Goal: Use online tool/utility: Utilize a website feature to perform a specific function

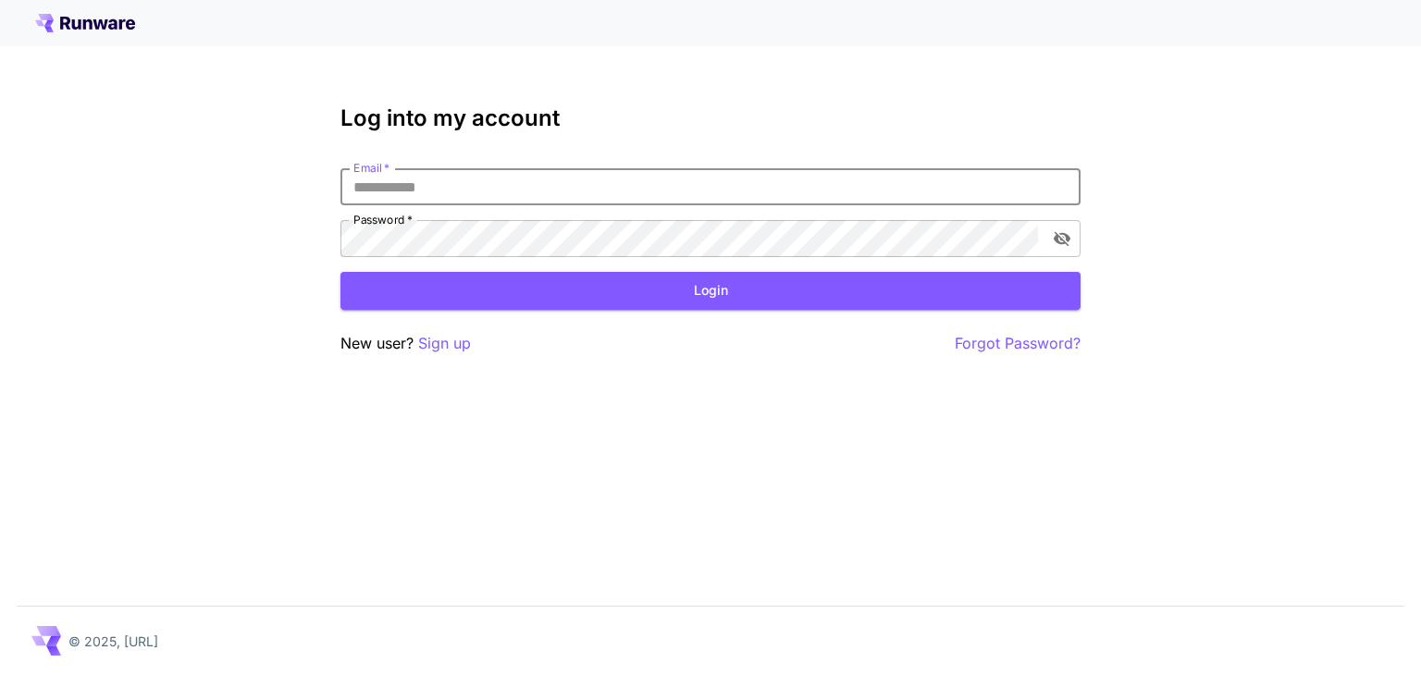
click at [478, 184] on input "Email   *" at bounding box center [710, 186] width 740 height 37
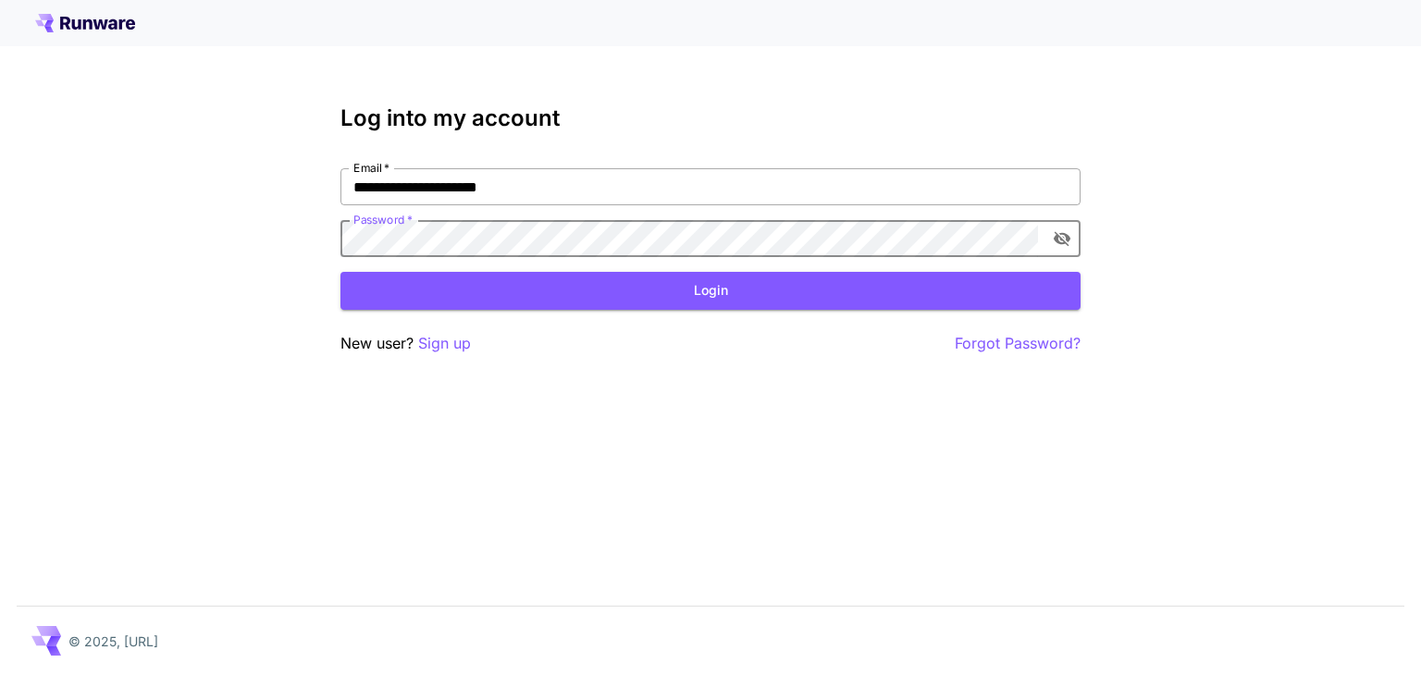
click button "Login" at bounding box center [710, 291] width 740 height 38
click at [1069, 241] on icon "toggle password visibility" at bounding box center [1062, 238] width 19 height 19
click at [456, 183] on input "**********" at bounding box center [710, 186] width 740 height 37
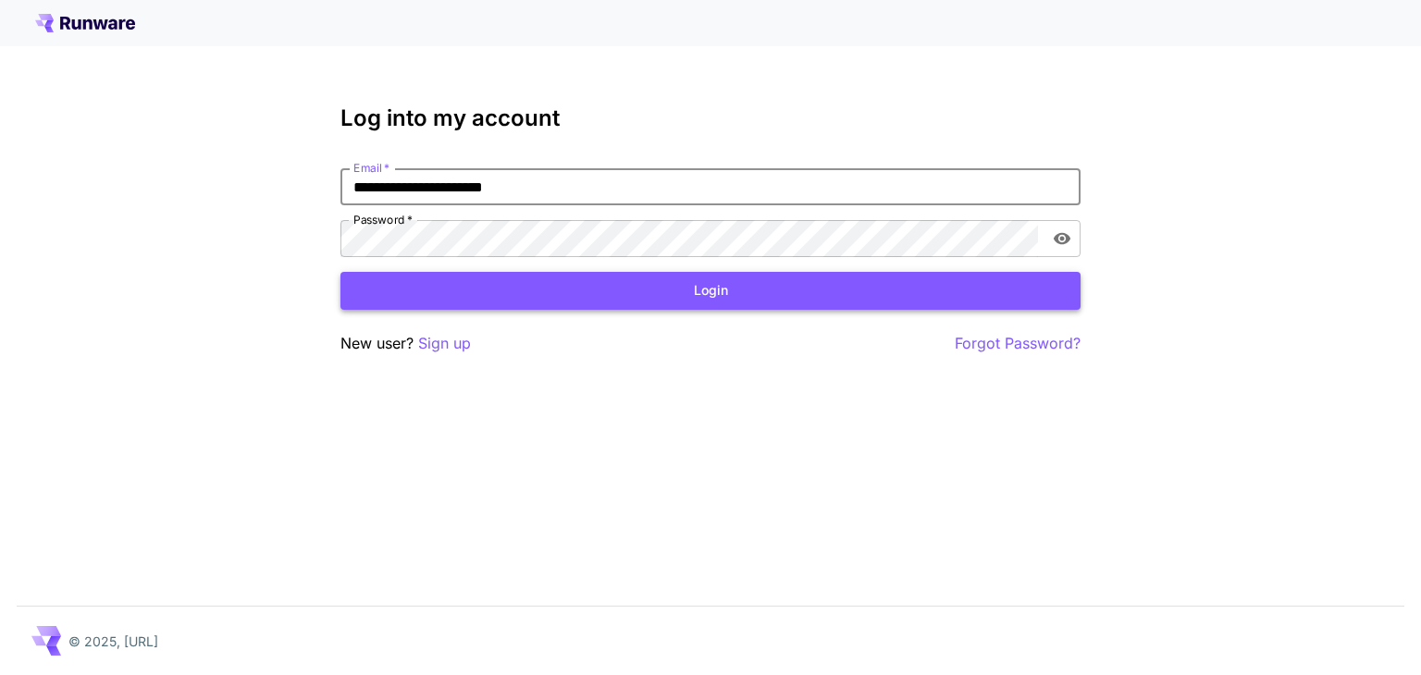
type input "**********"
click at [662, 293] on button "Login" at bounding box center [710, 291] width 740 height 38
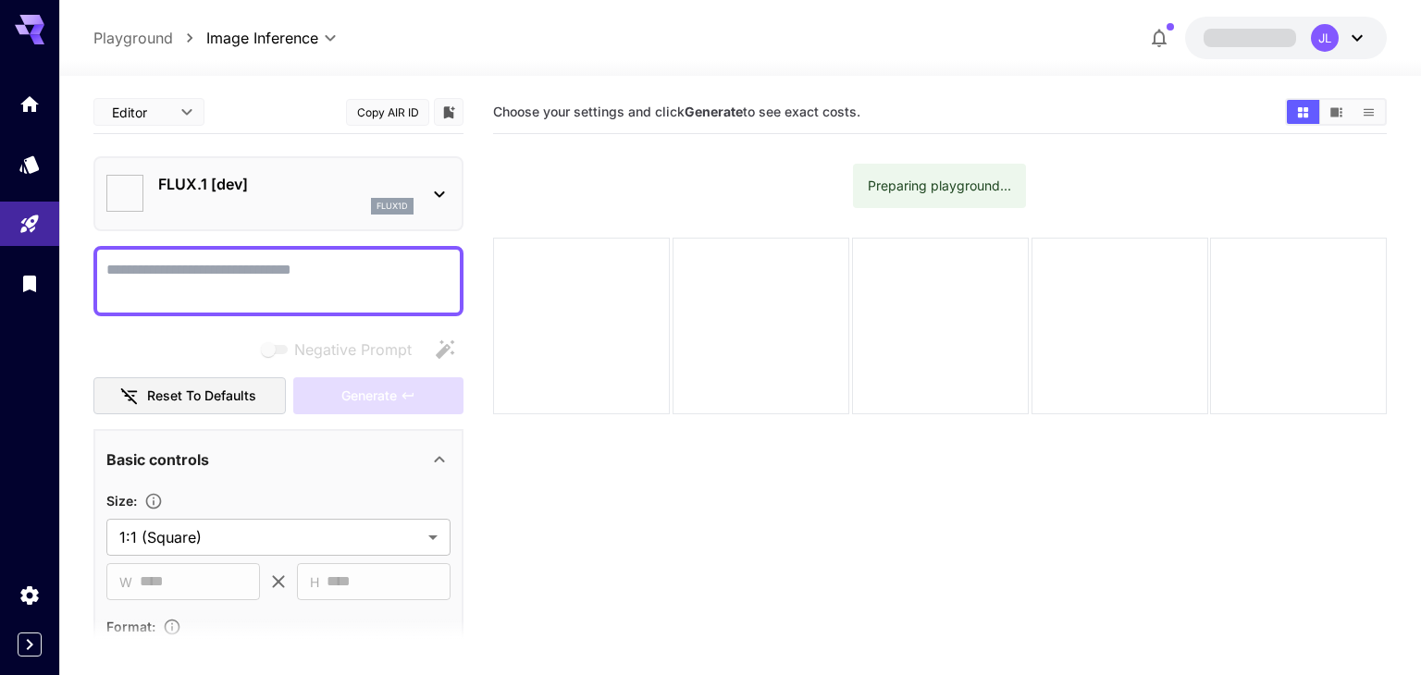
type input "**********"
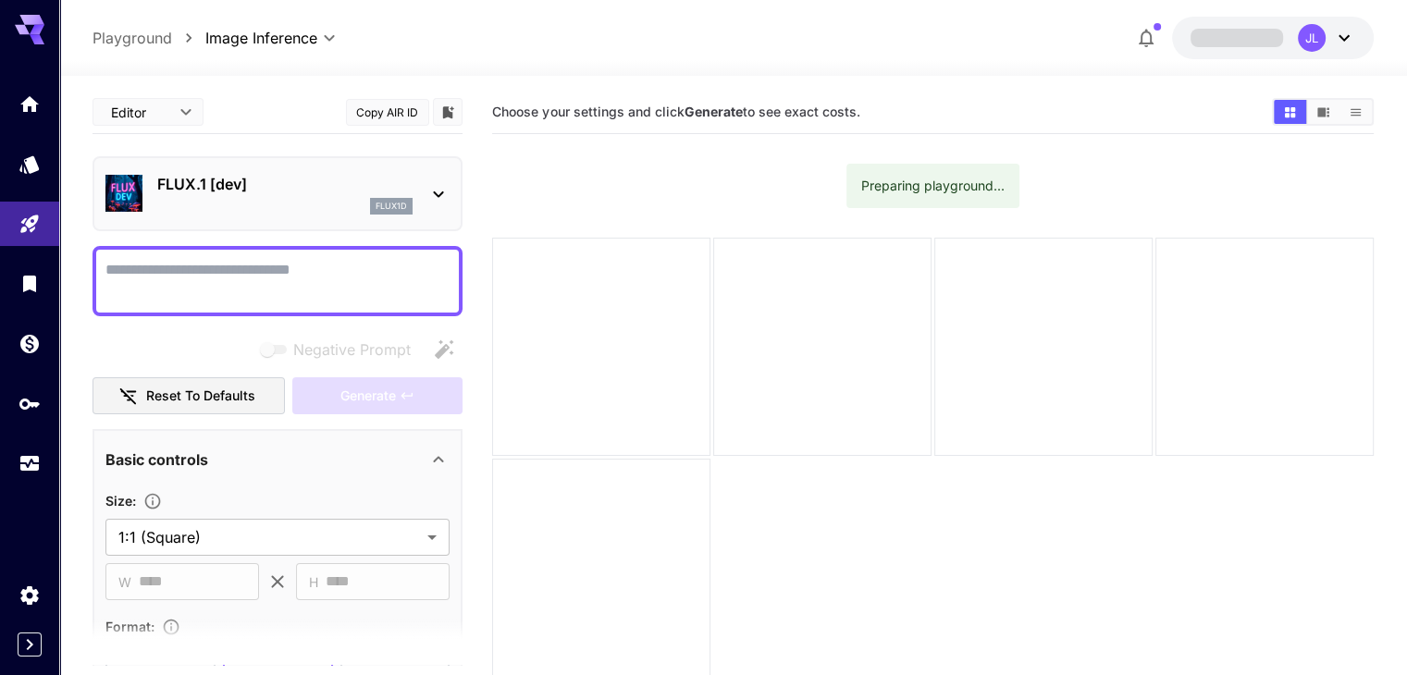
click at [428, 194] on icon at bounding box center [438, 194] width 22 height 22
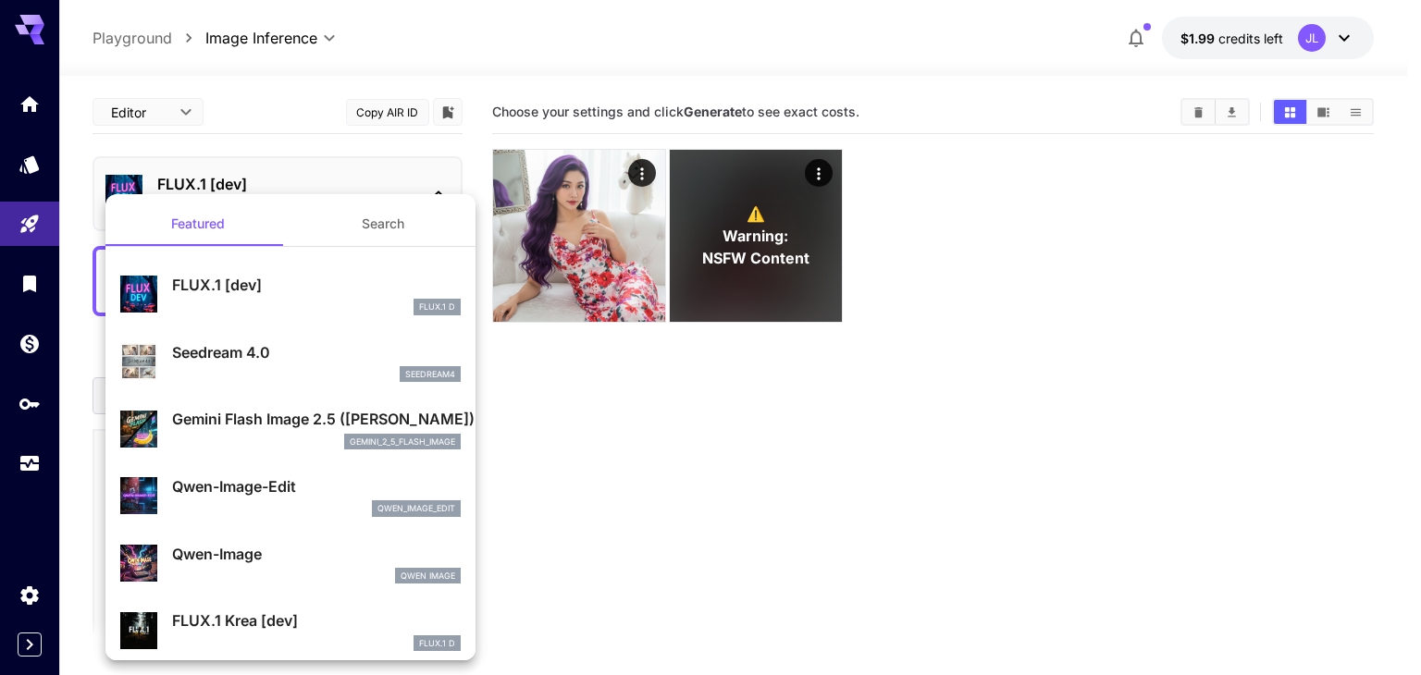
click at [256, 487] on p "Qwen-Image-Edit" at bounding box center [316, 487] width 289 height 22
type input "*"
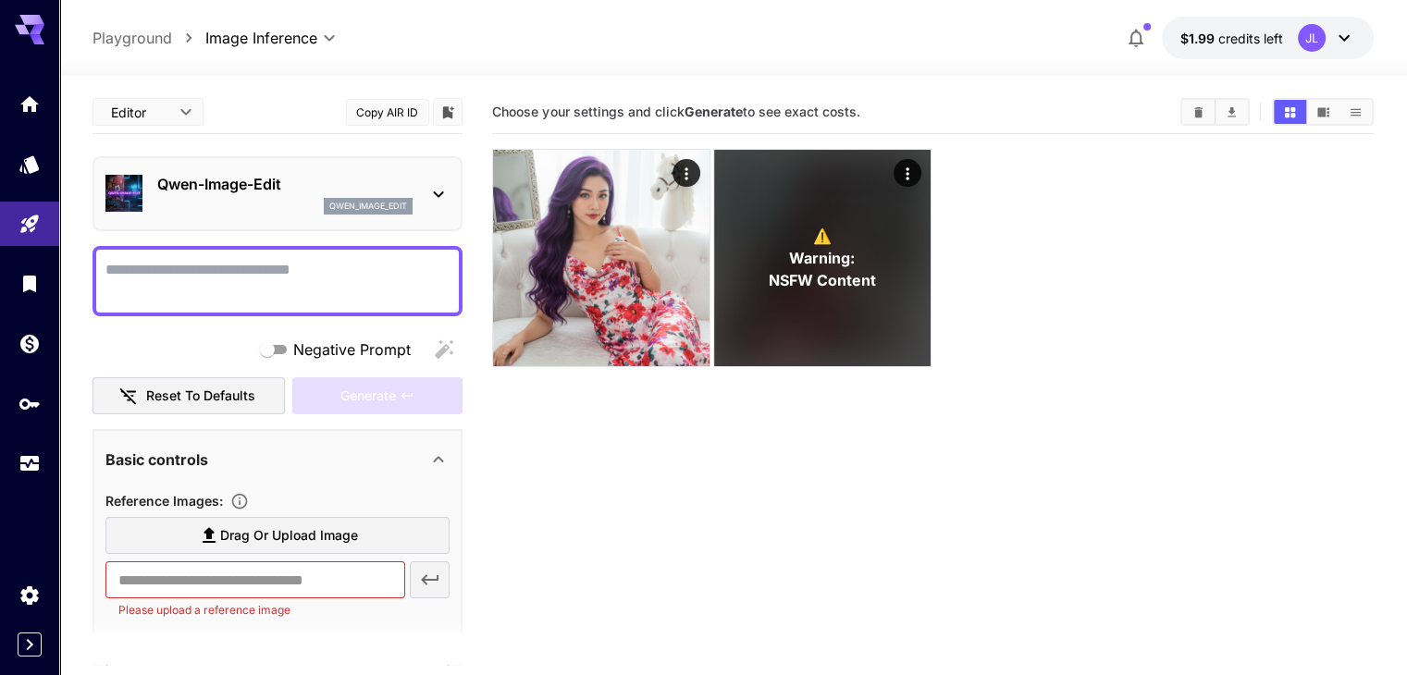
click at [292, 275] on textarea "Negative Prompt" at bounding box center [277, 281] width 344 height 44
paste textarea "**********"
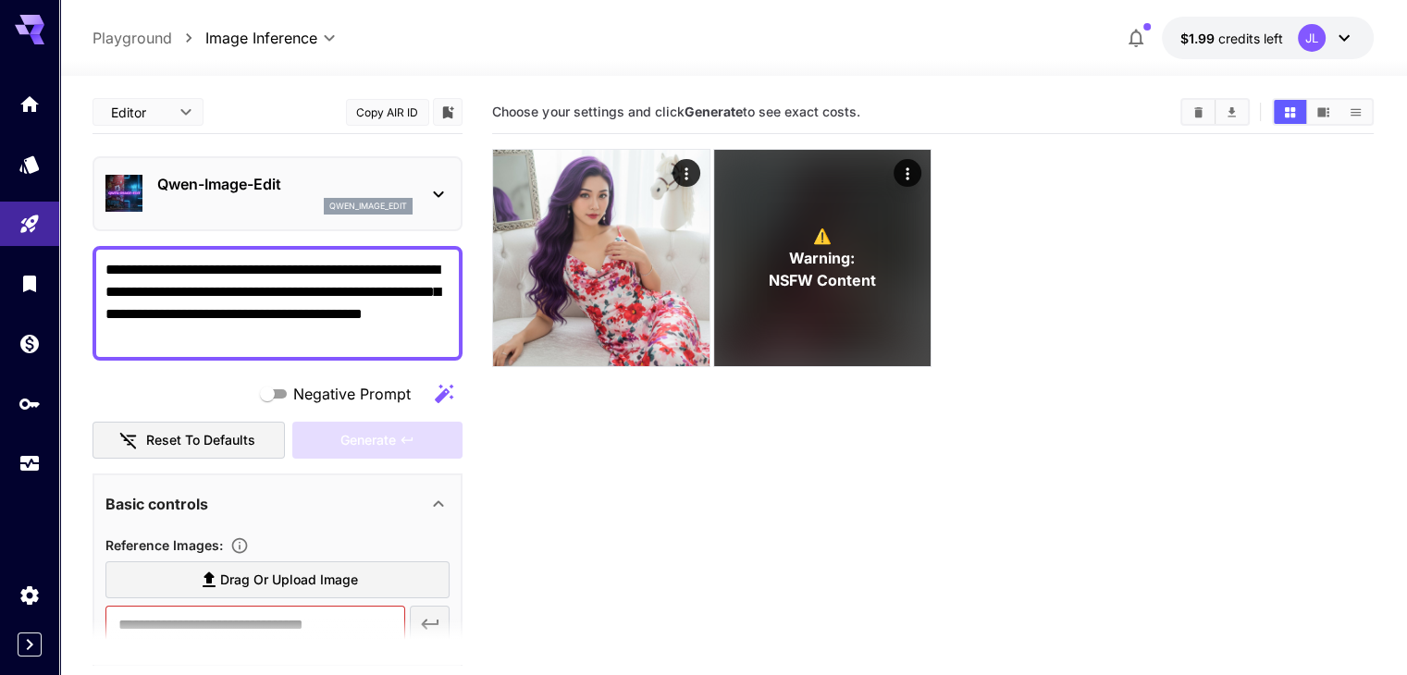
scroll to position [93, 0]
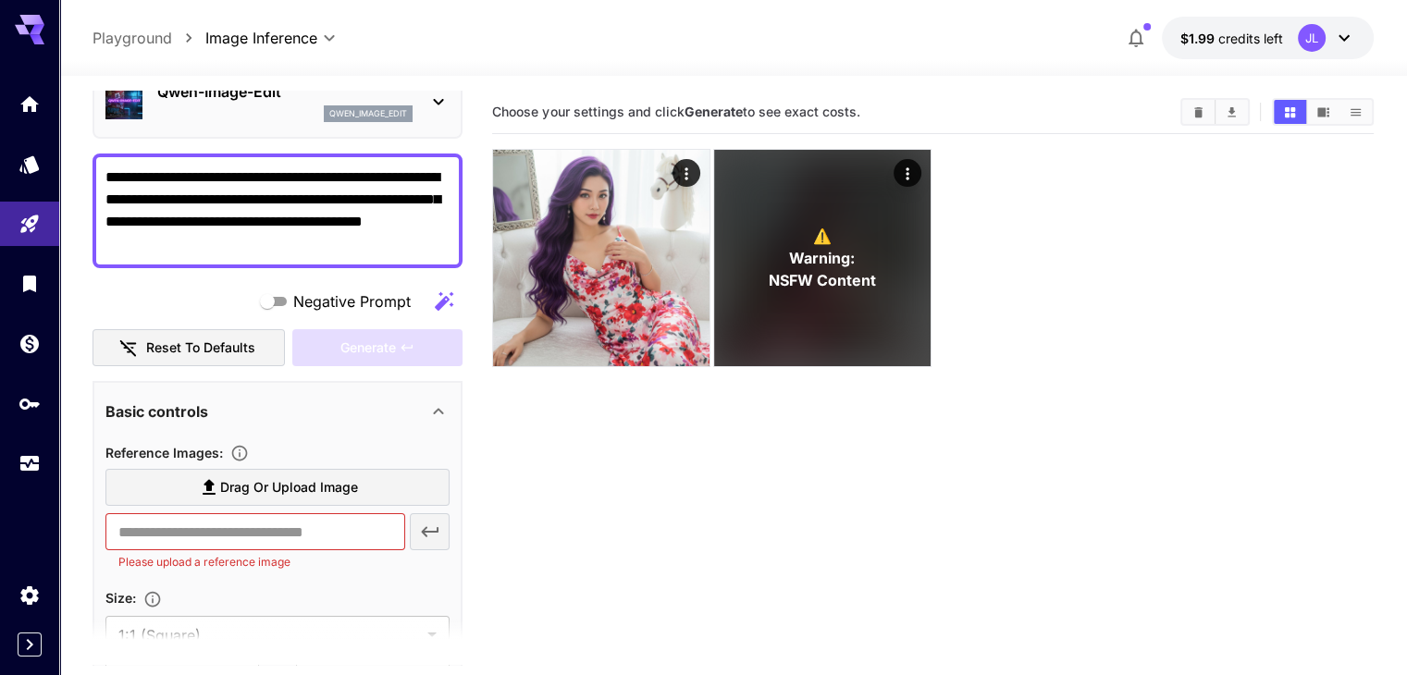
type textarea "**********"
click at [239, 495] on span "Drag or upload image" at bounding box center [289, 487] width 138 height 23
click at [0, 0] on input "Drag or upload image" at bounding box center [0, 0] width 0 height 0
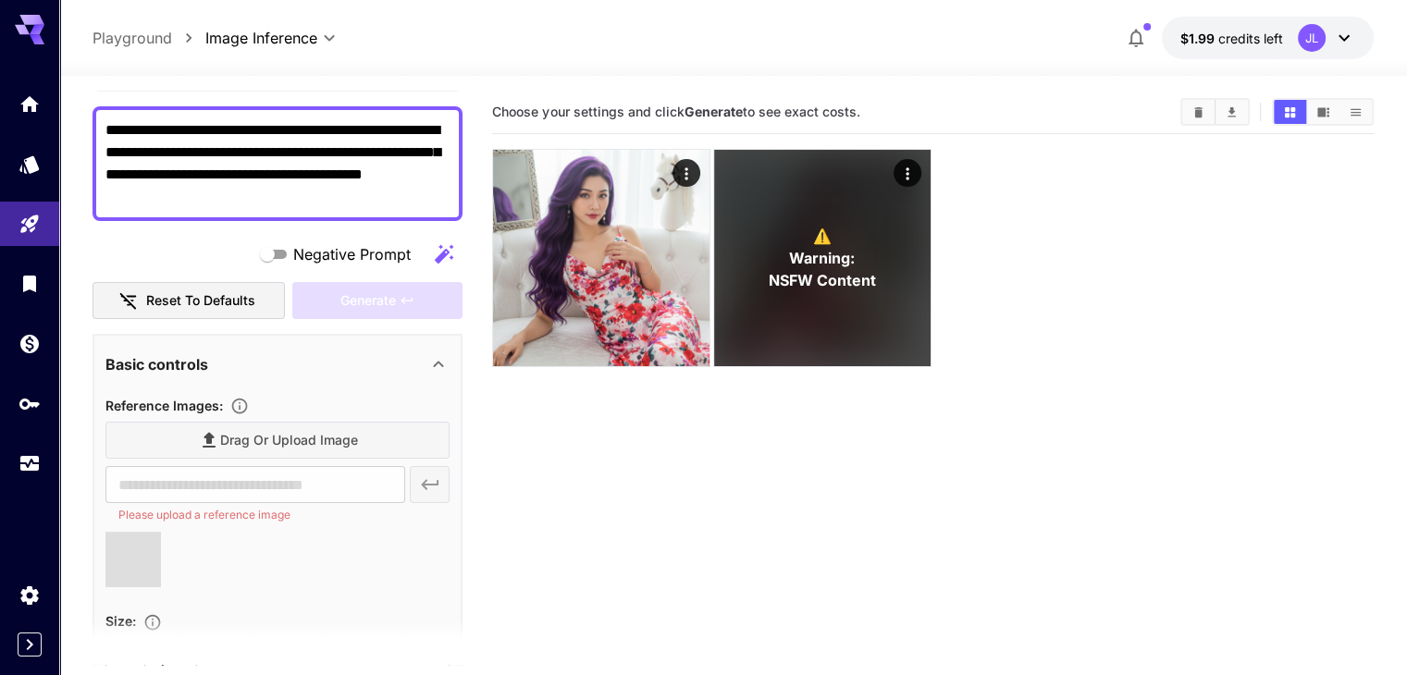
type input "**********"
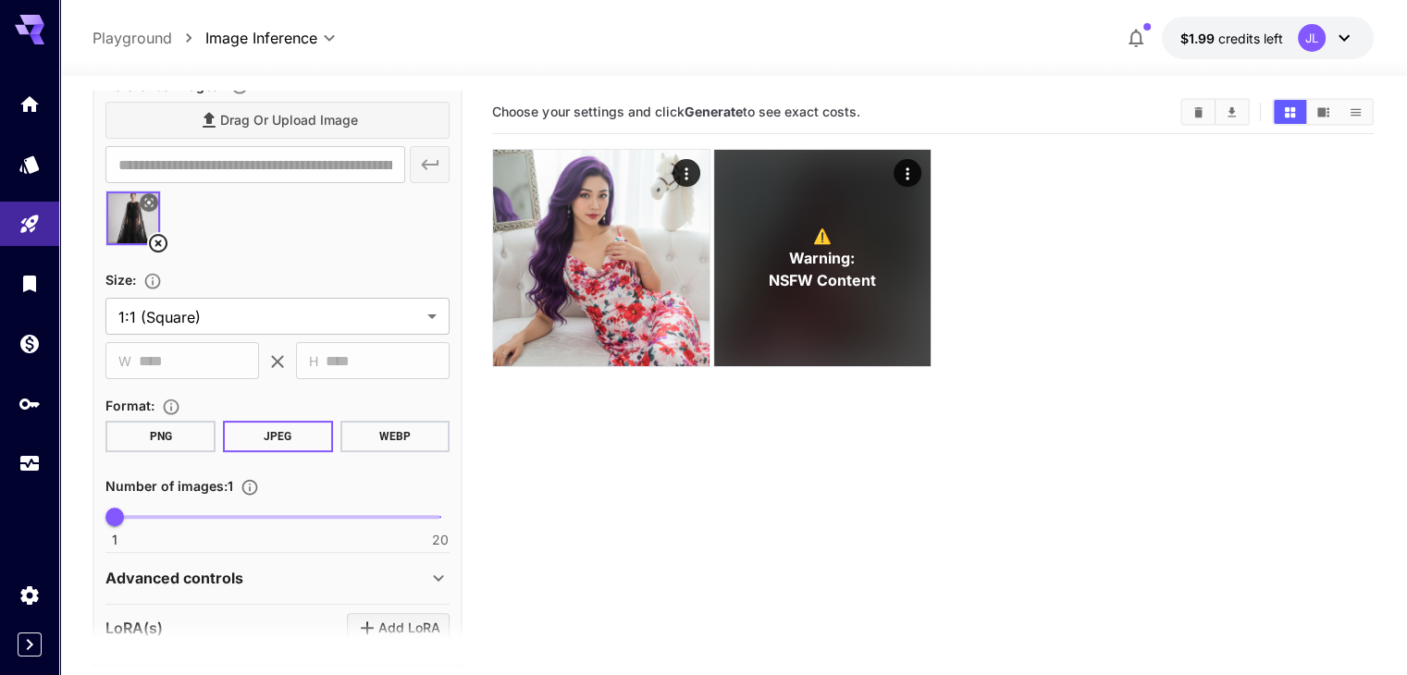
scroll to position [463, 0]
click at [280, 319] on body "**********" at bounding box center [703, 411] width 1407 height 822
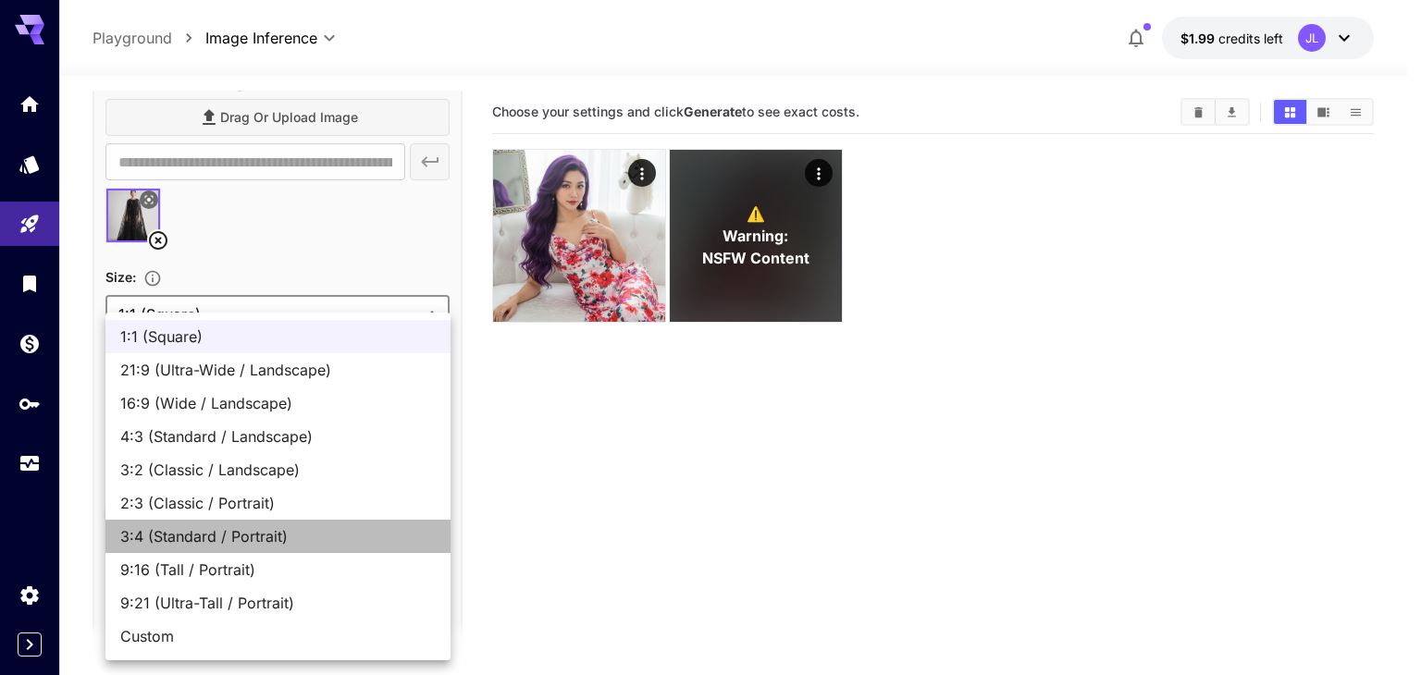
click at [263, 529] on span "3:4 (Standard / Portrait)" at bounding box center [277, 536] width 315 height 22
type input "**********"
type input "***"
type input "****"
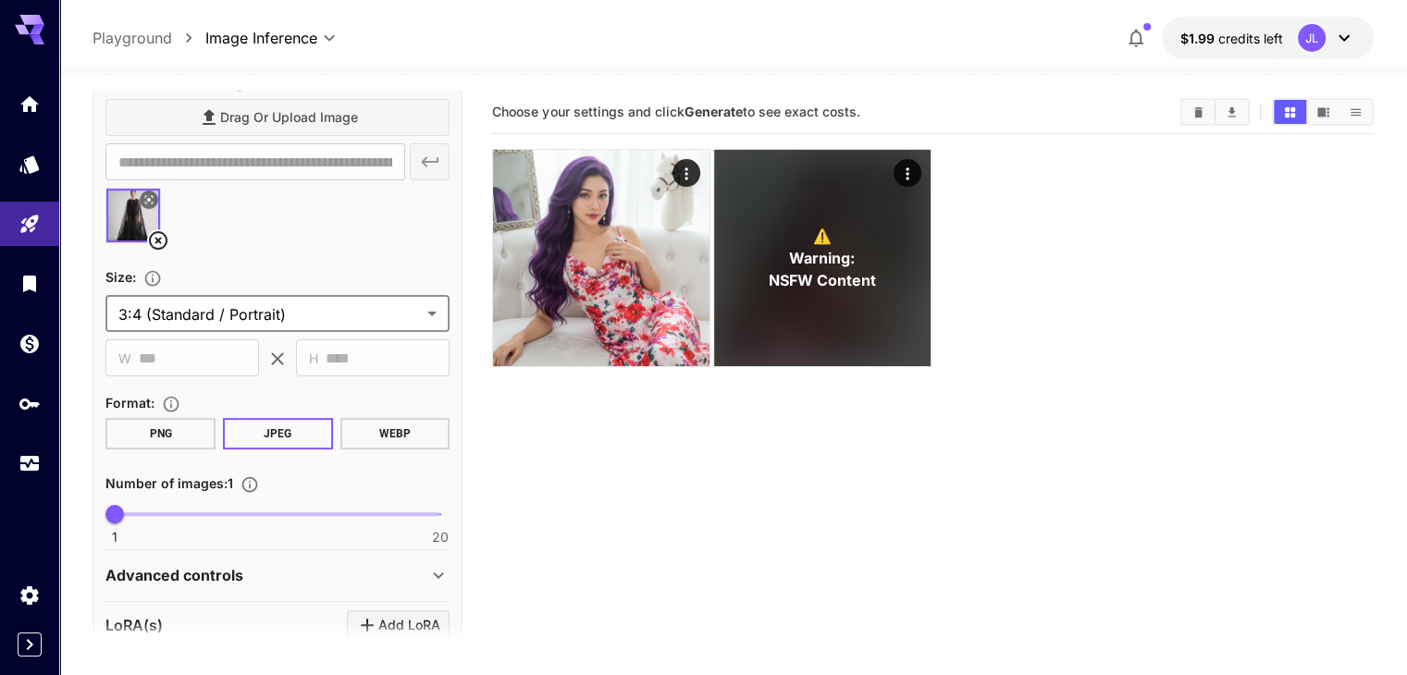
scroll to position [543, 0]
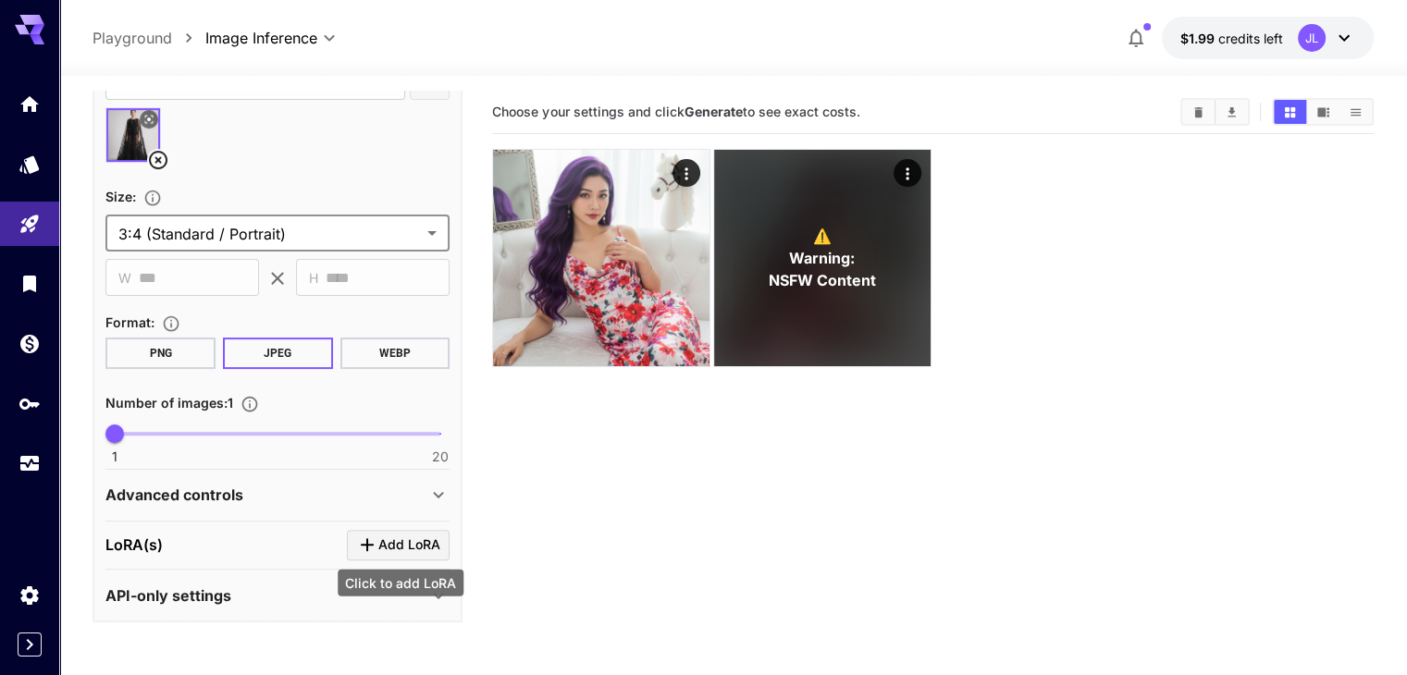
click at [389, 549] on span "Add LoRA" at bounding box center [409, 545] width 62 height 23
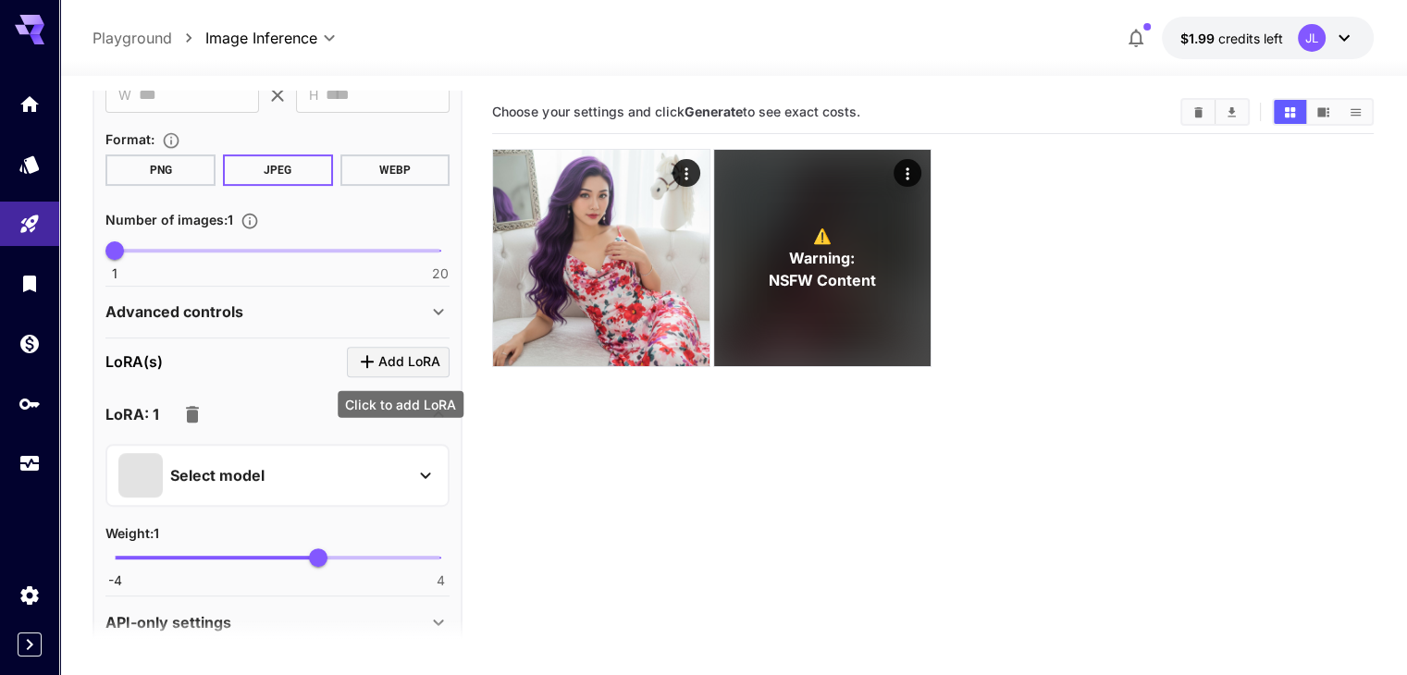
scroll to position [728, 0]
click at [414, 468] on button "Select model" at bounding box center [277, 473] width 318 height 44
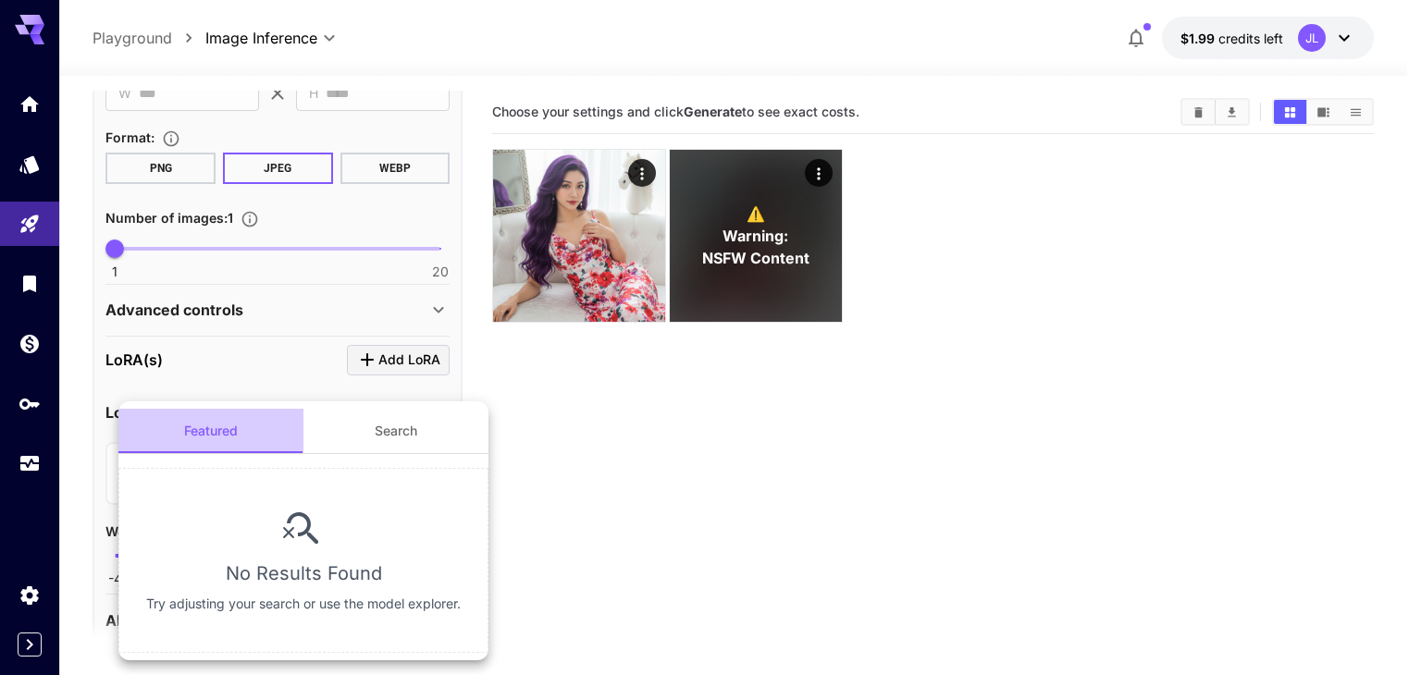
click at [232, 431] on button "Featured" at bounding box center [210, 431] width 185 height 44
click at [725, 500] on div at bounding box center [710, 337] width 1421 height 675
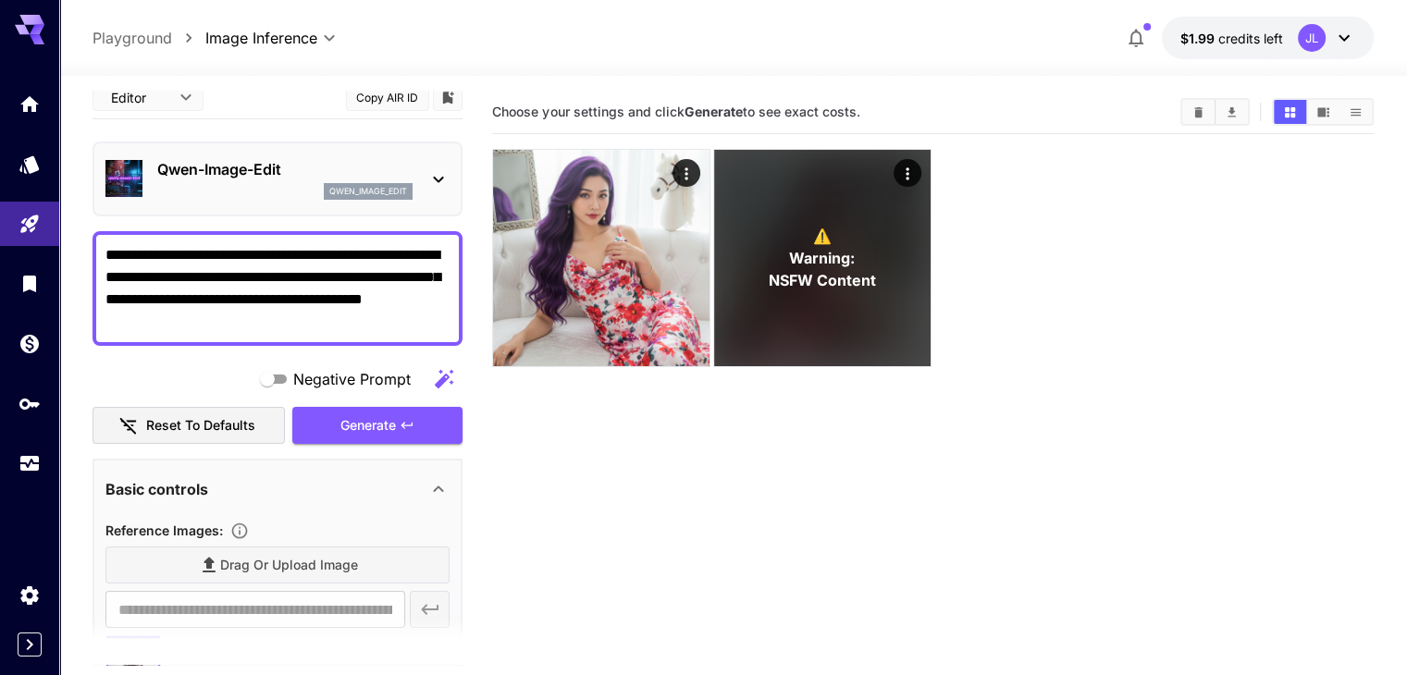
scroll to position [11, 0]
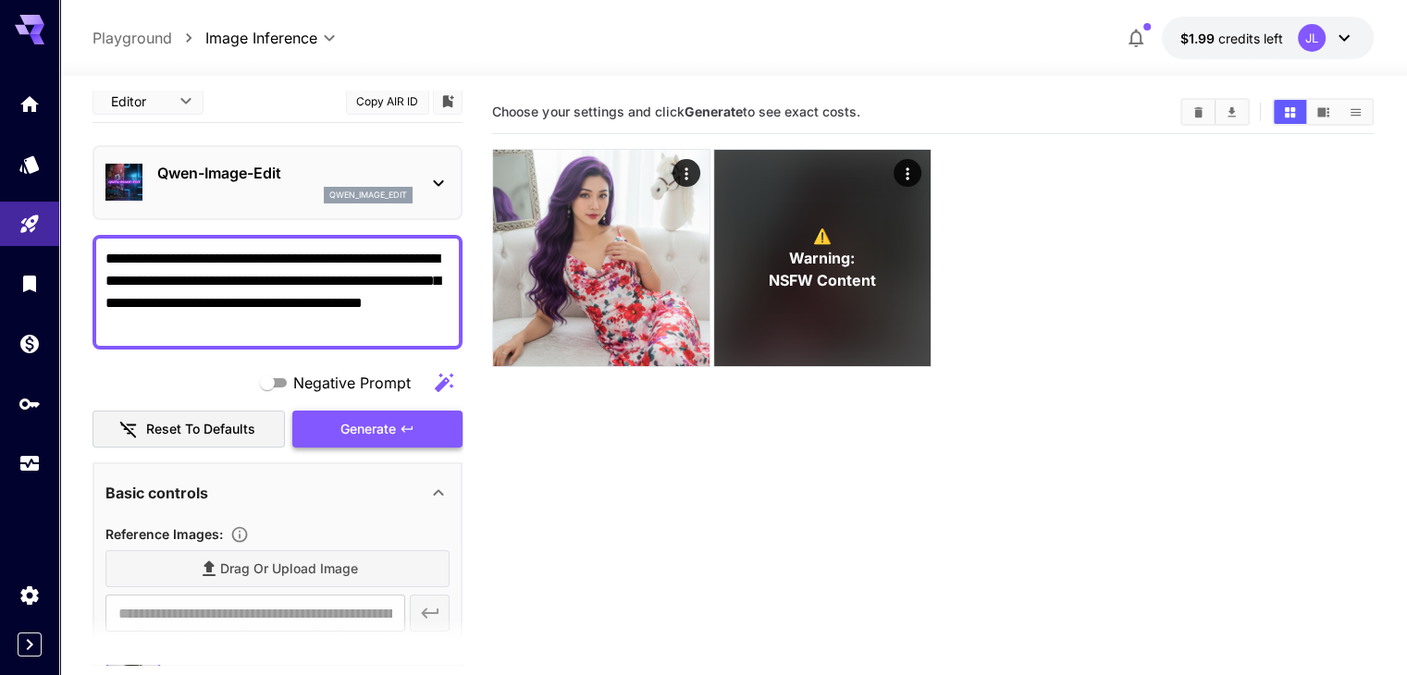
click at [426, 437] on button "Generate" at bounding box center [377, 430] width 170 height 38
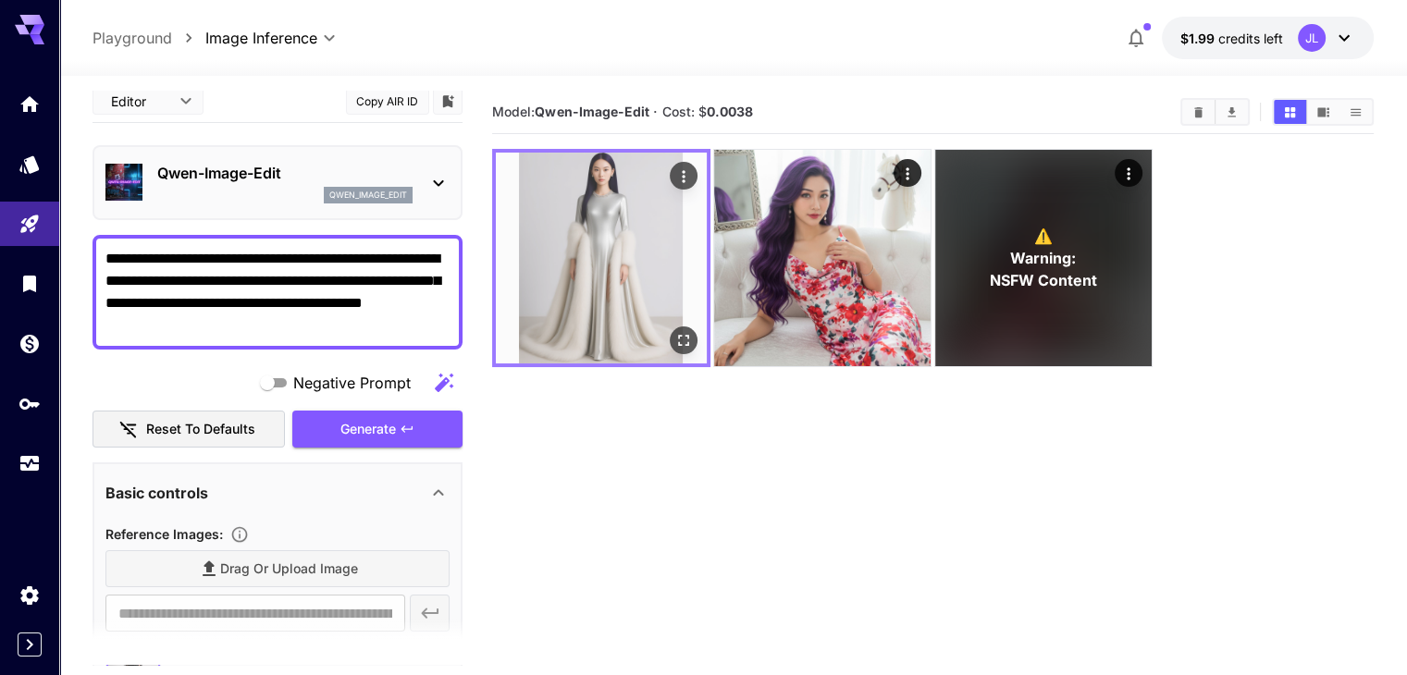
click at [592, 260] on img at bounding box center [601, 258] width 211 height 211
click at [674, 331] on icon "Open in fullscreen" at bounding box center [683, 340] width 19 height 19
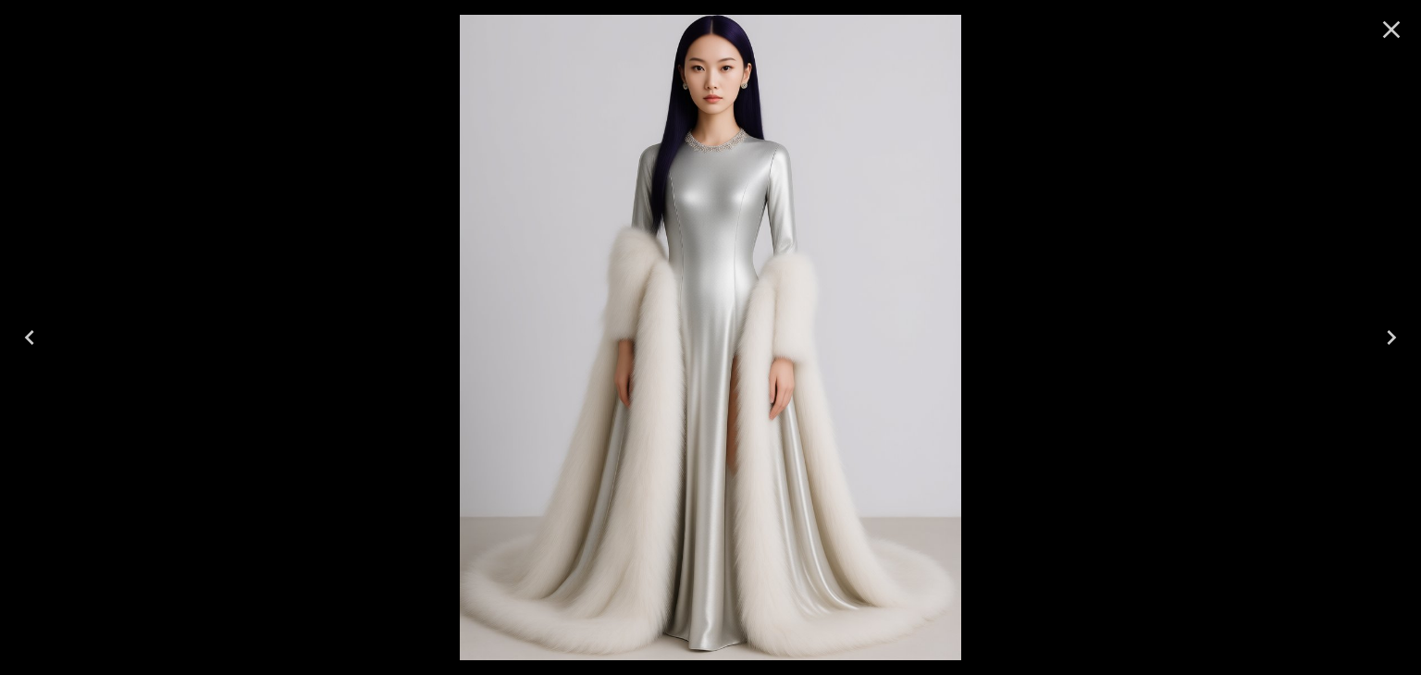
click at [1384, 23] on icon "Close" at bounding box center [1392, 30] width 18 height 18
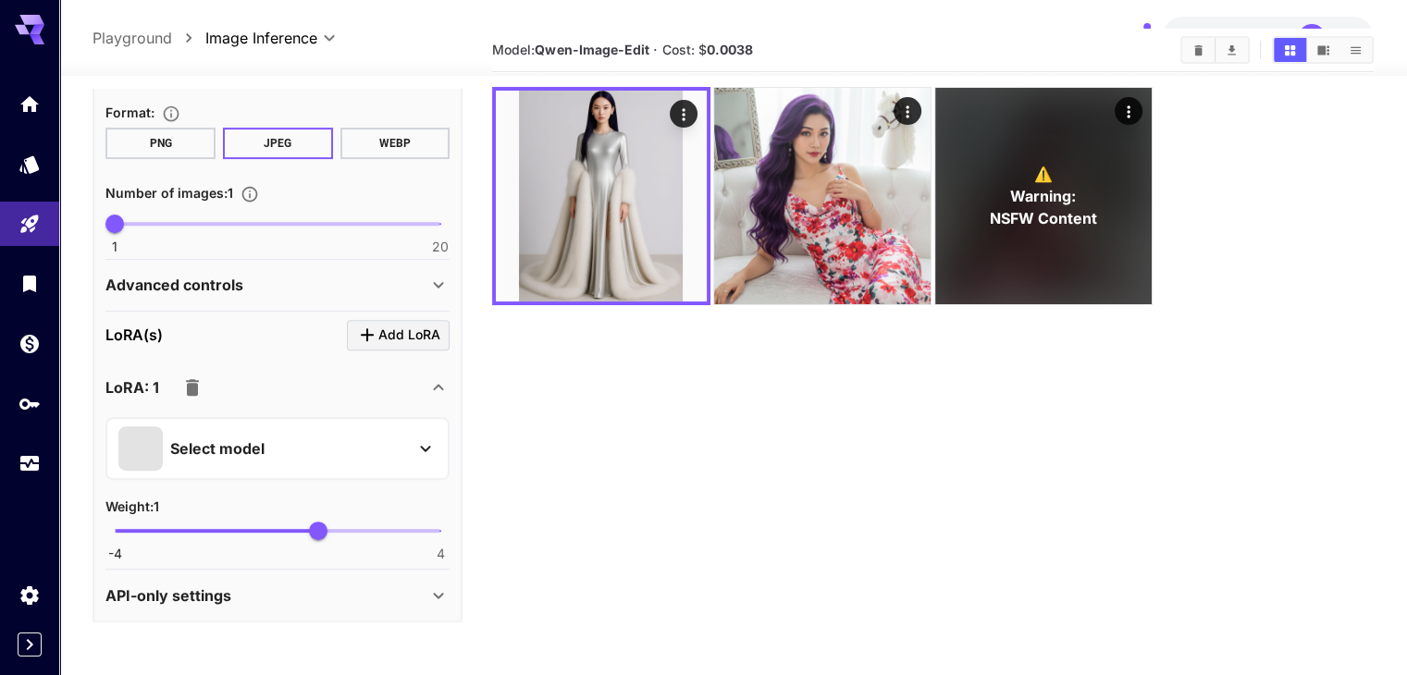
scroll to position [0, 0]
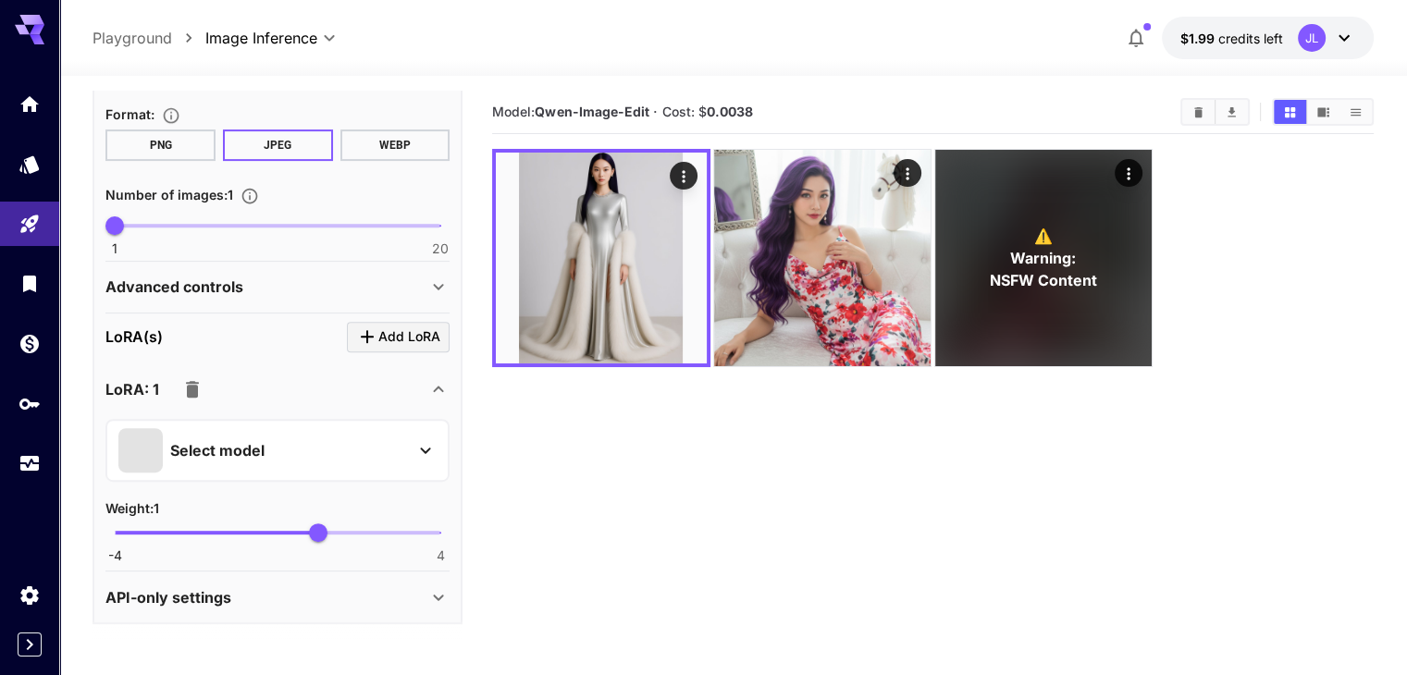
click at [194, 386] on icon "button" at bounding box center [192, 389] width 13 height 17
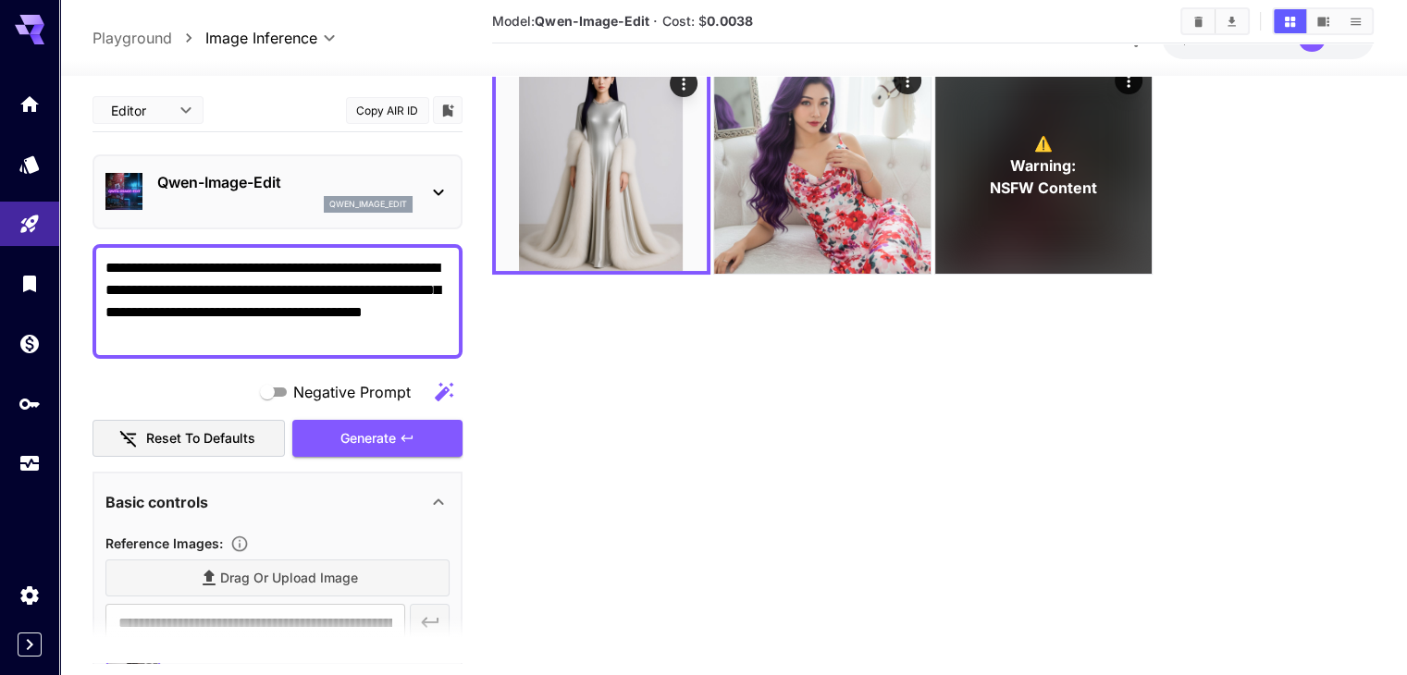
click at [444, 397] on icon "button" at bounding box center [444, 392] width 22 height 22
type textarea "**********"
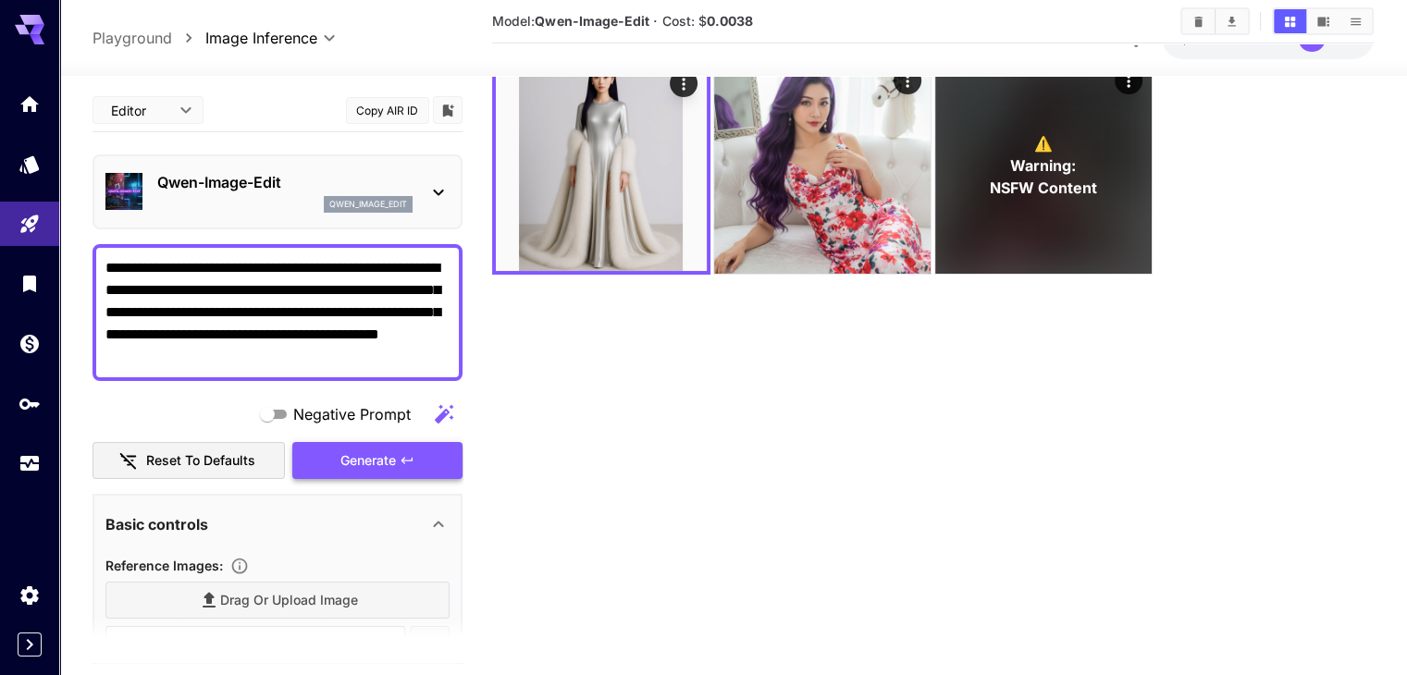
click at [405, 453] on icon "button" at bounding box center [407, 460] width 15 height 15
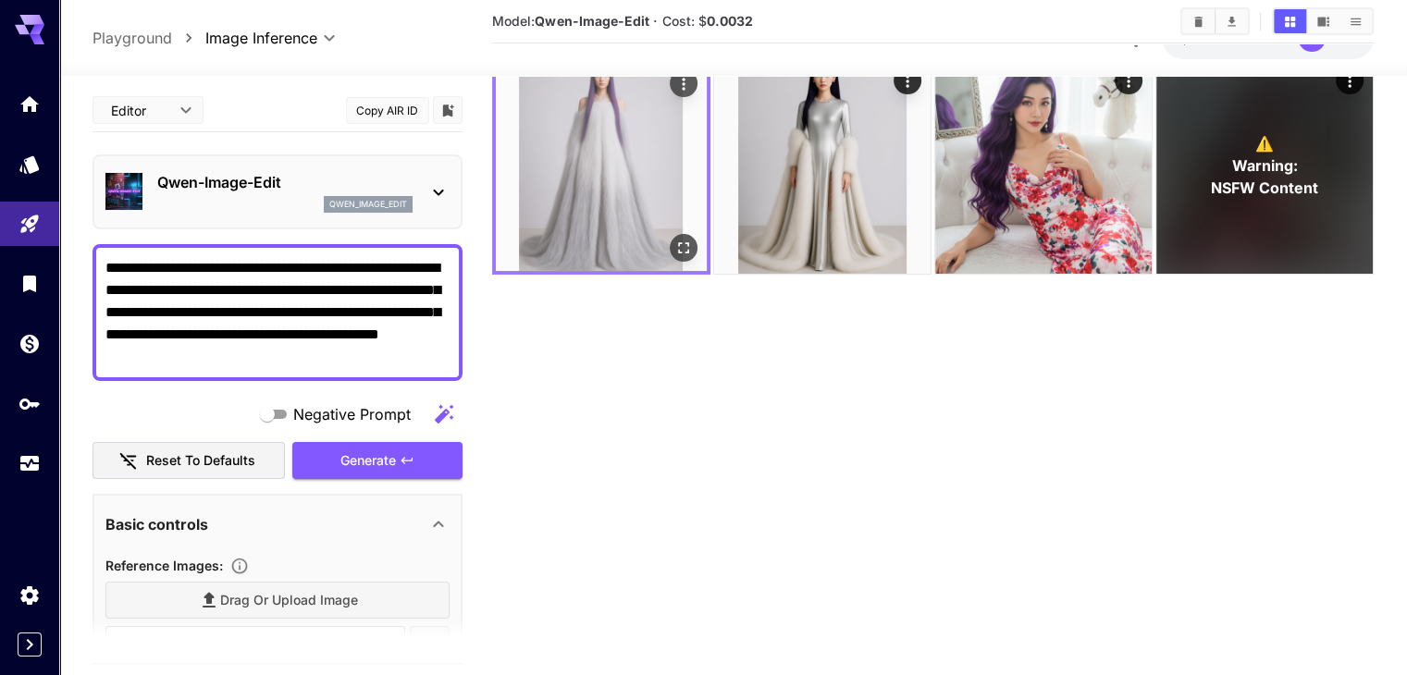
click at [583, 195] on img at bounding box center [601, 165] width 211 height 211
click at [583, 197] on img at bounding box center [601, 165] width 211 height 211
click at [674, 239] on icon "Open in fullscreen" at bounding box center [683, 248] width 19 height 19
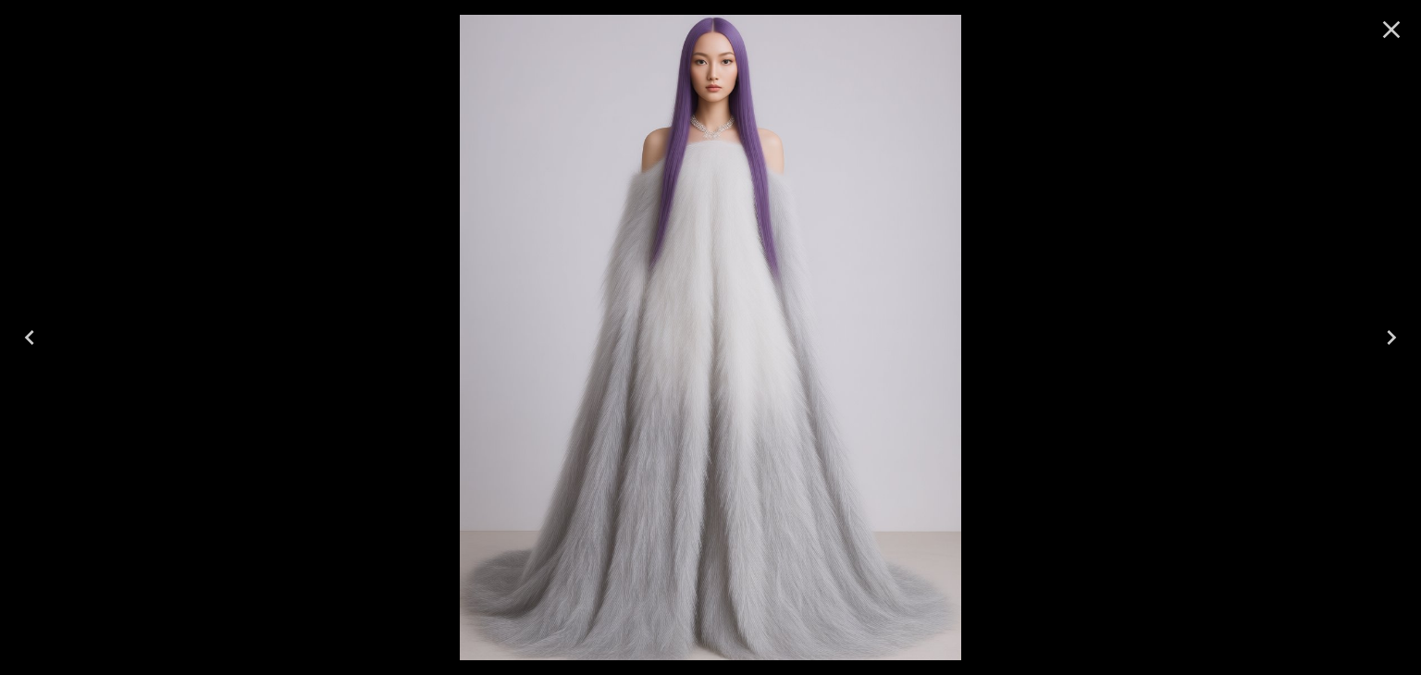
click at [1399, 32] on icon "Close" at bounding box center [1392, 30] width 30 height 30
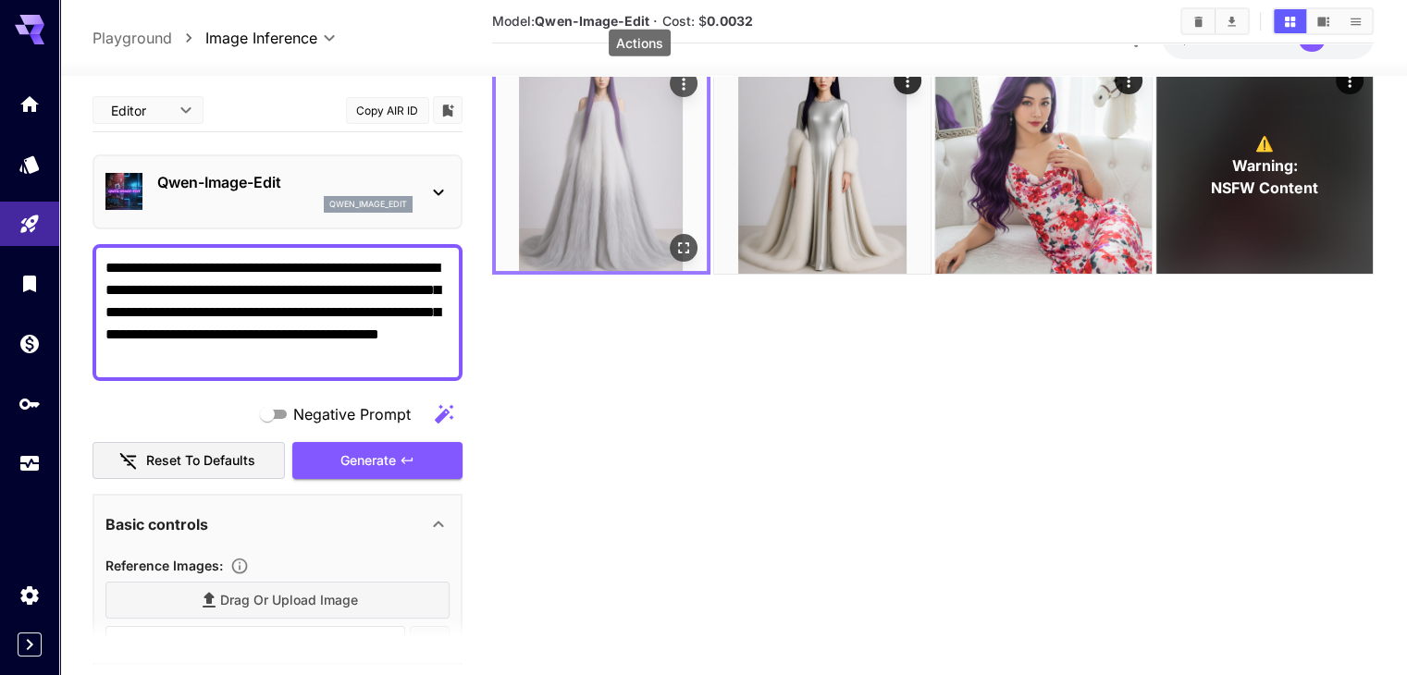
click at [674, 88] on icon "Actions" at bounding box center [683, 84] width 19 height 19
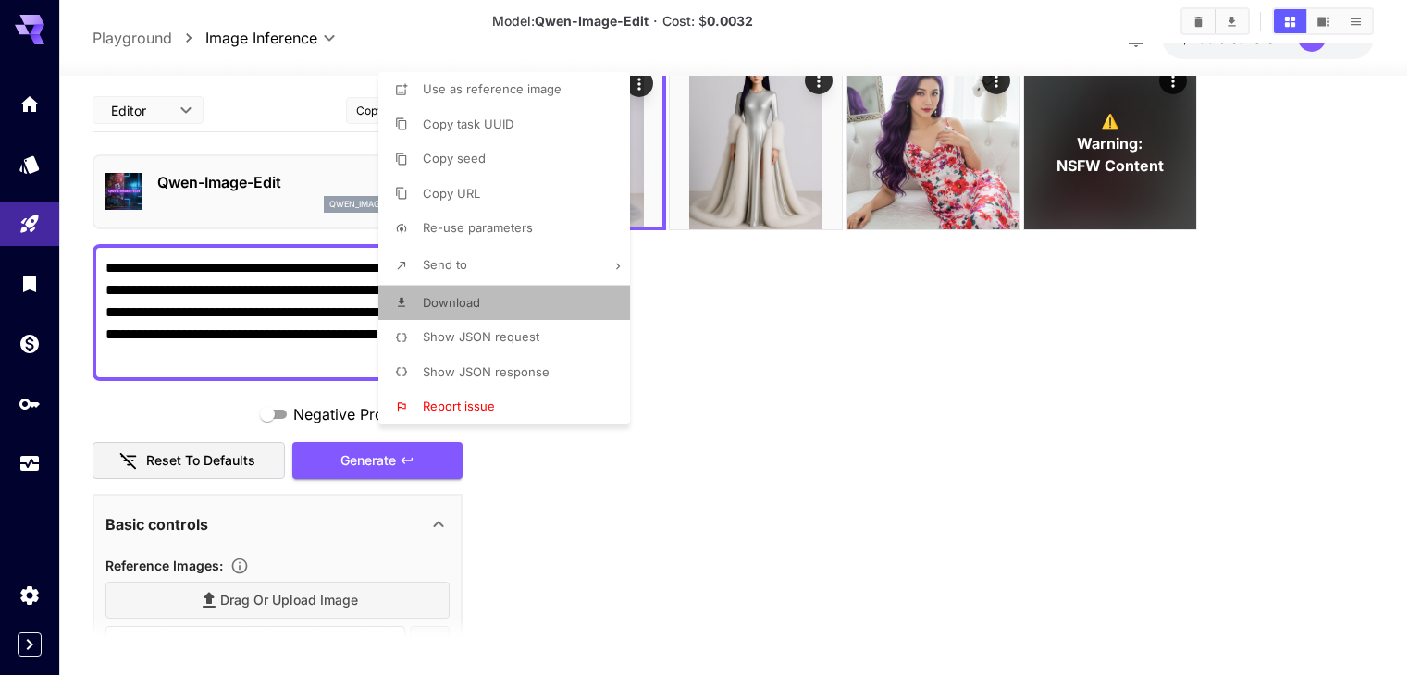
click at [489, 311] on li "Download" at bounding box center [509, 303] width 263 height 35
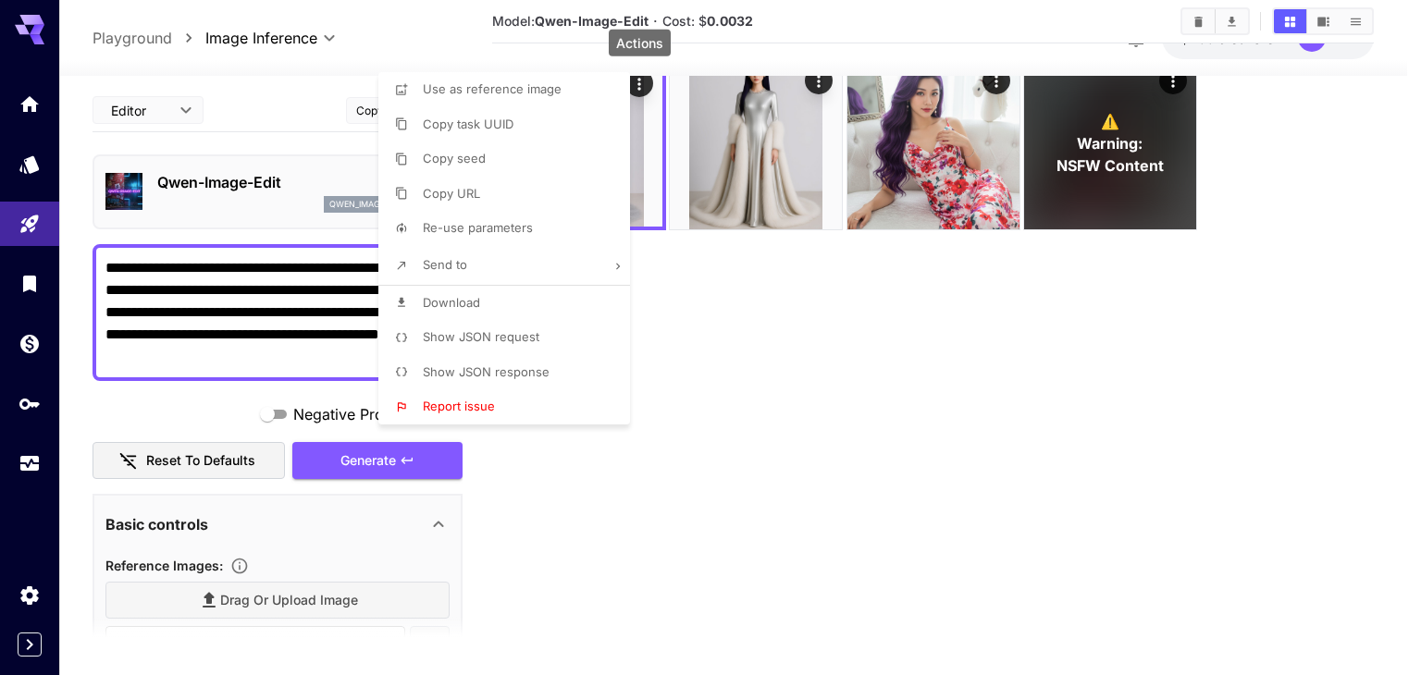
click at [474, 340] on span "Show JSON request" at bounding box center [481, 336] width 117 height 15
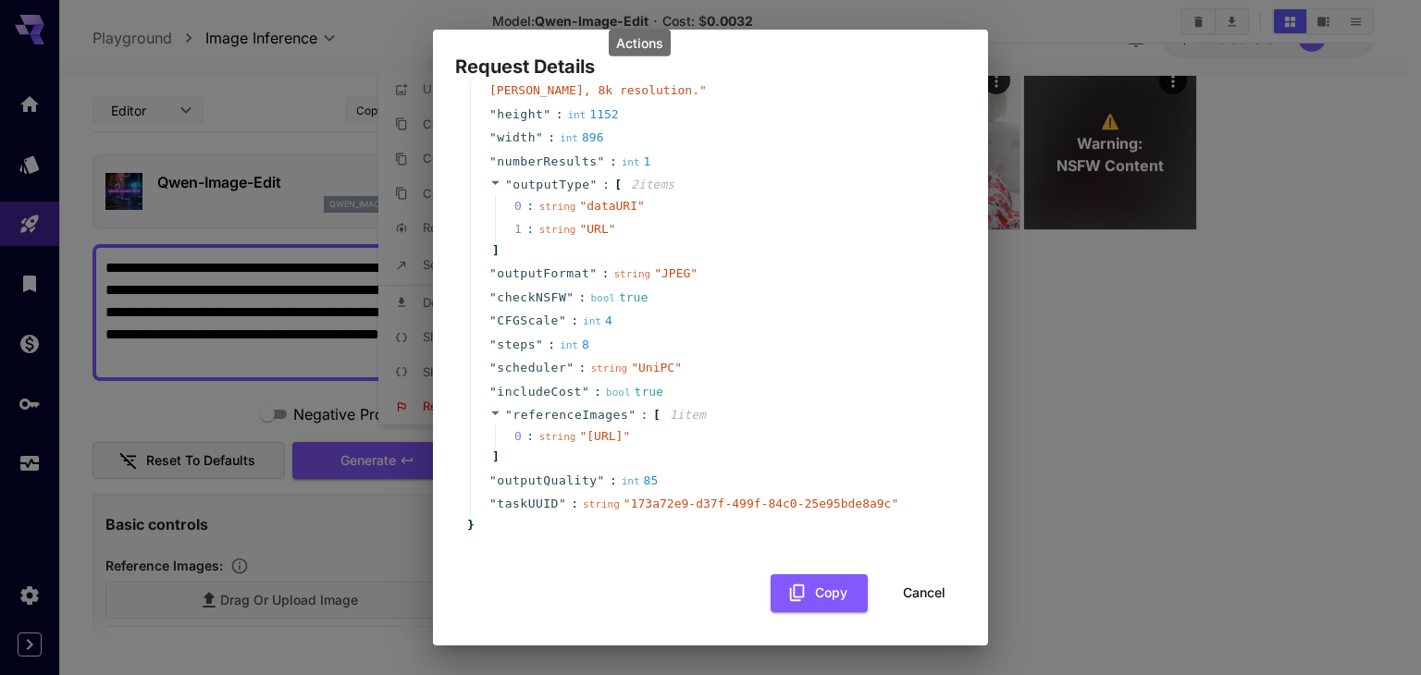
scroll to position [209, 0]
click at [920, 597] on button "Cancel" at bounding box center [924, 594] width 83 height 38
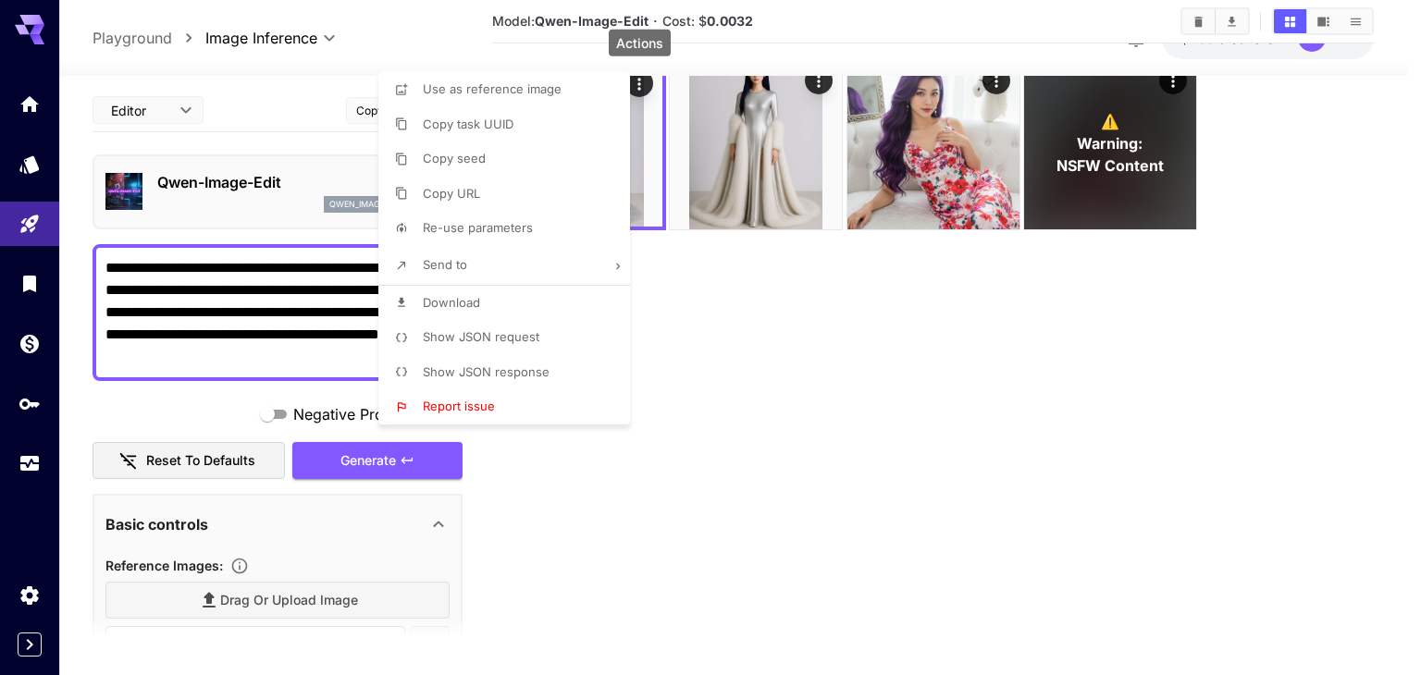
click at [1008, 582] on div at bounding box center [710, 337] width 1421 height 675
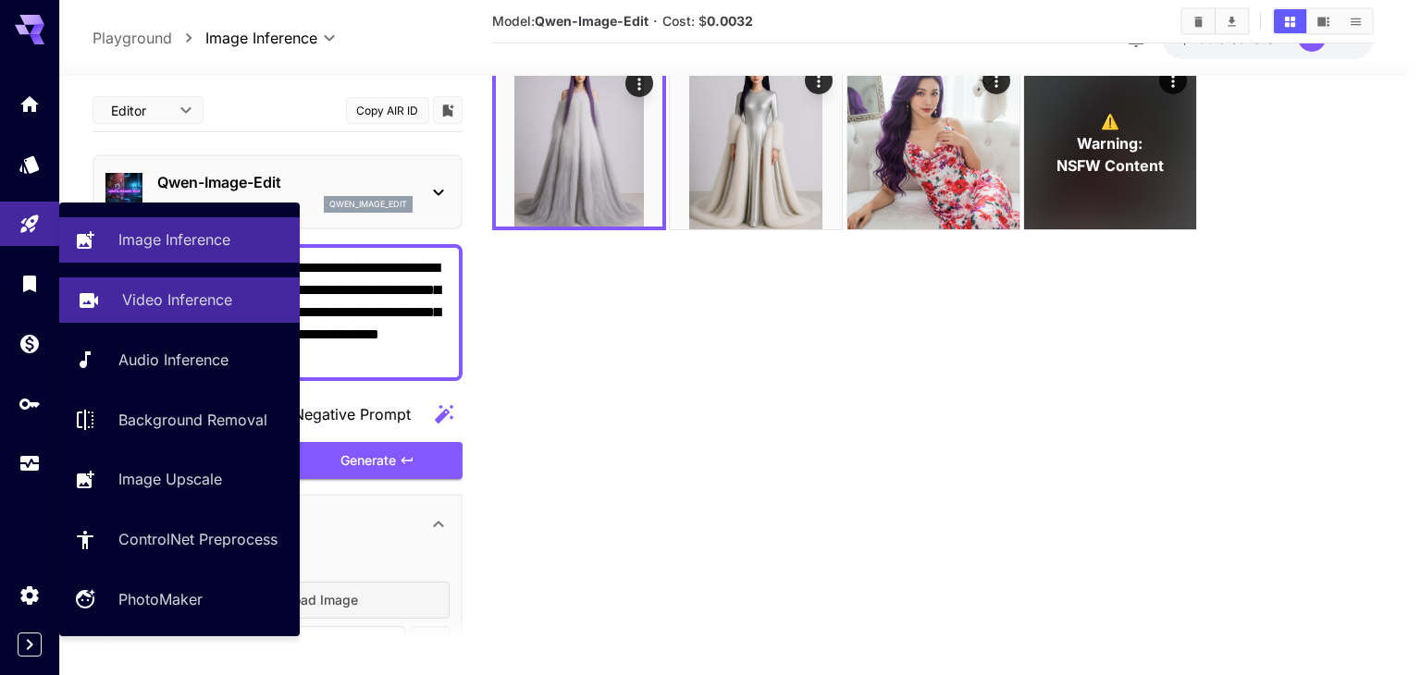
click at [231, 310] on p "Video Inference" at bounding box center [177, 300] width 110 height 22
type input "**********"
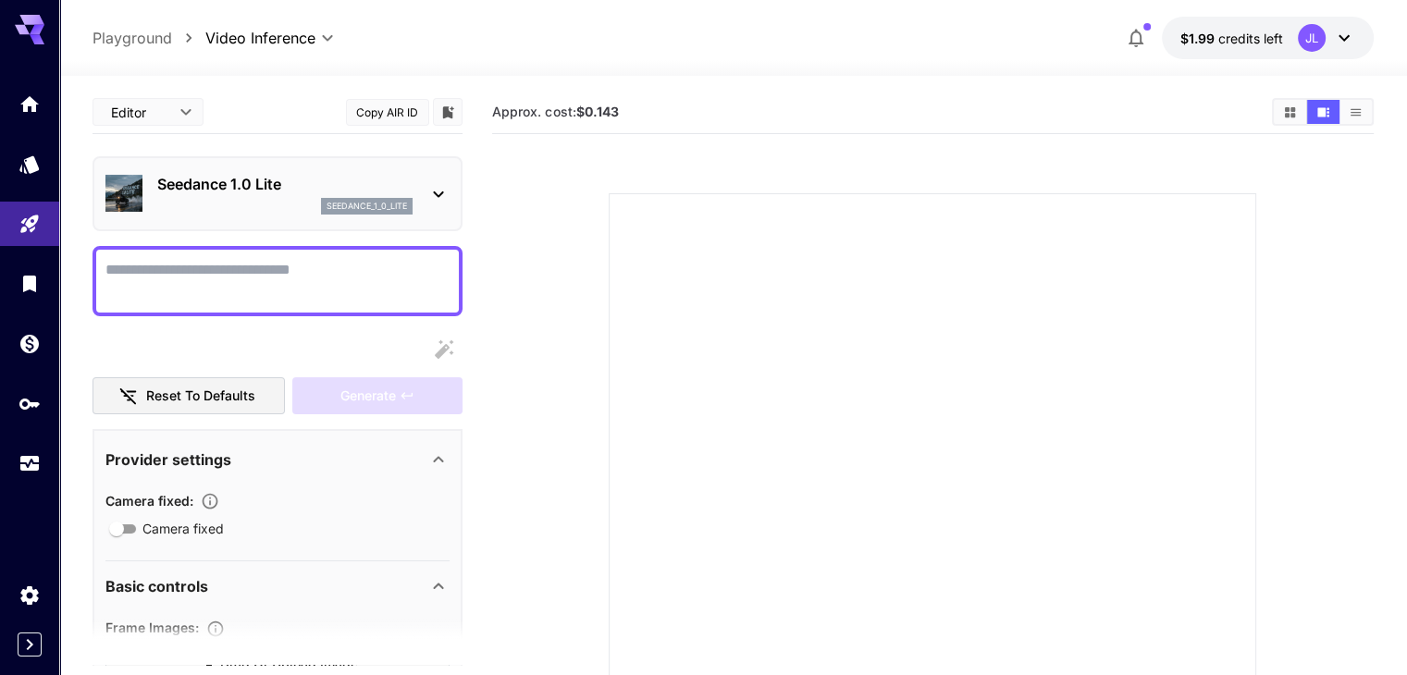
click at [407, 192] on p "Seedance 1.0 Lite" at bounding box center [284, 184] width 255 height 22
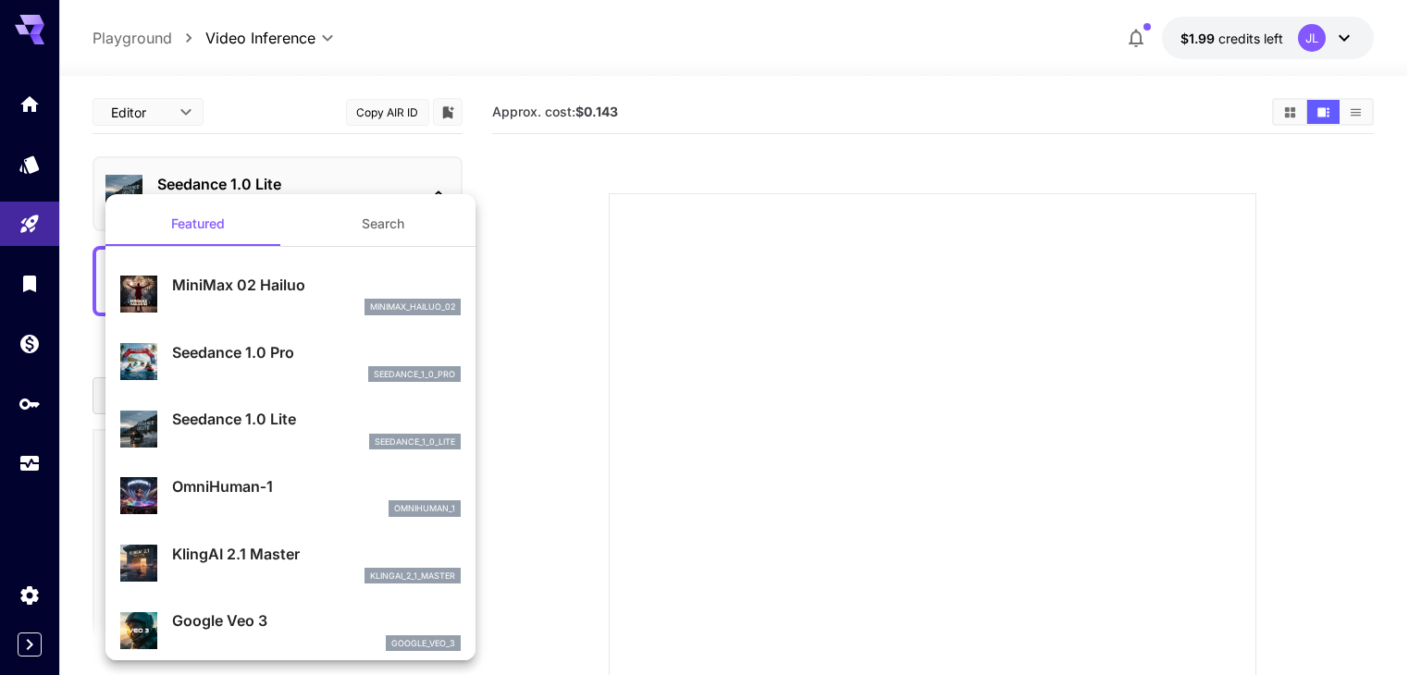
click at [238, 504] on div "omnihuman_1" at bounding box center [316, 509] width 289 height 17
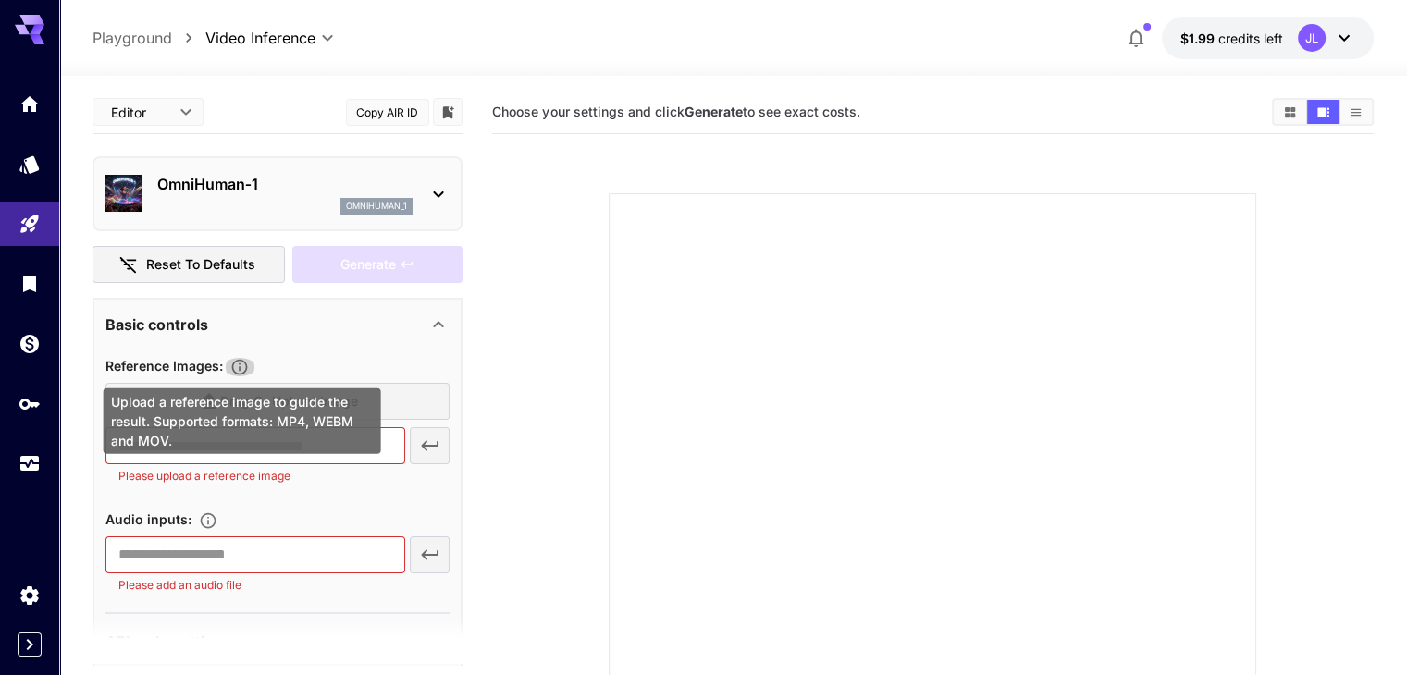
click at [244, 365] on icon "Upload a reference image to guide the result. Supported formats: MP4, WEBM and …" at bounding box center [239, 367] width 19 height 19
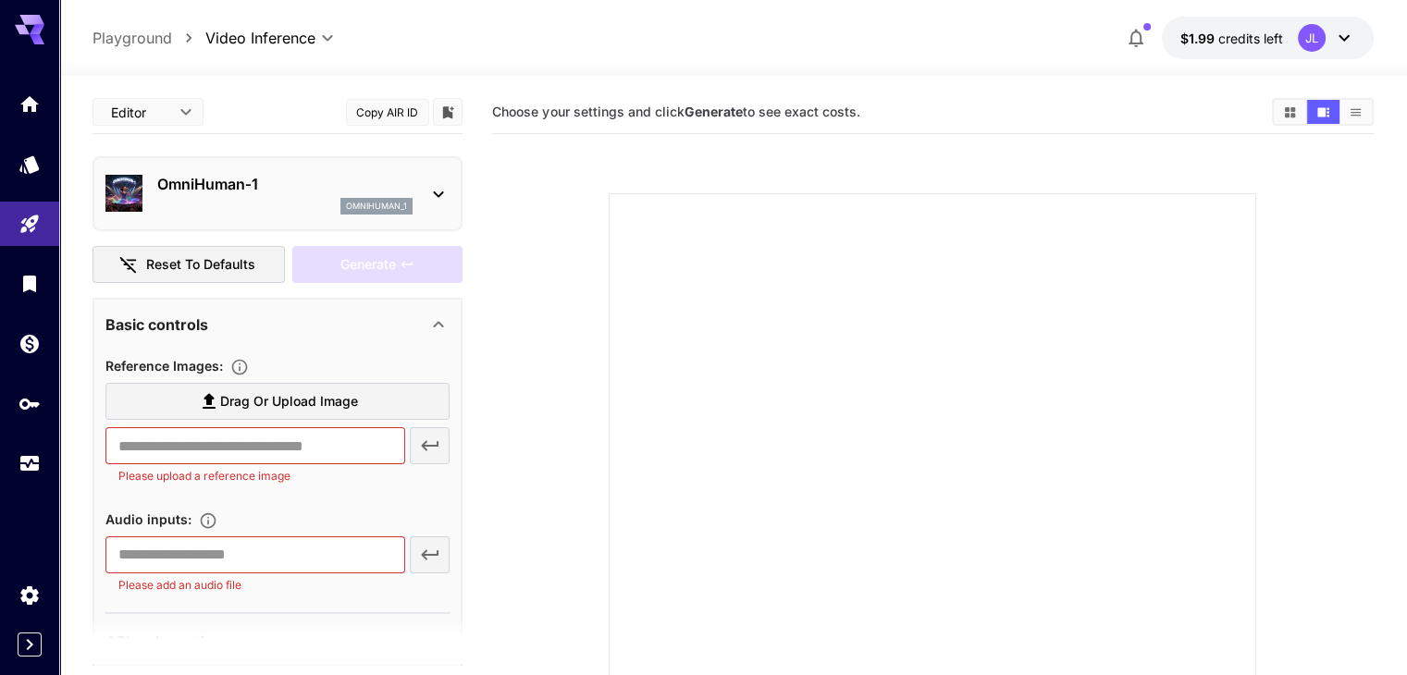
click at [537, 377] on section at bounding box center [933, 495] width 845 height 692
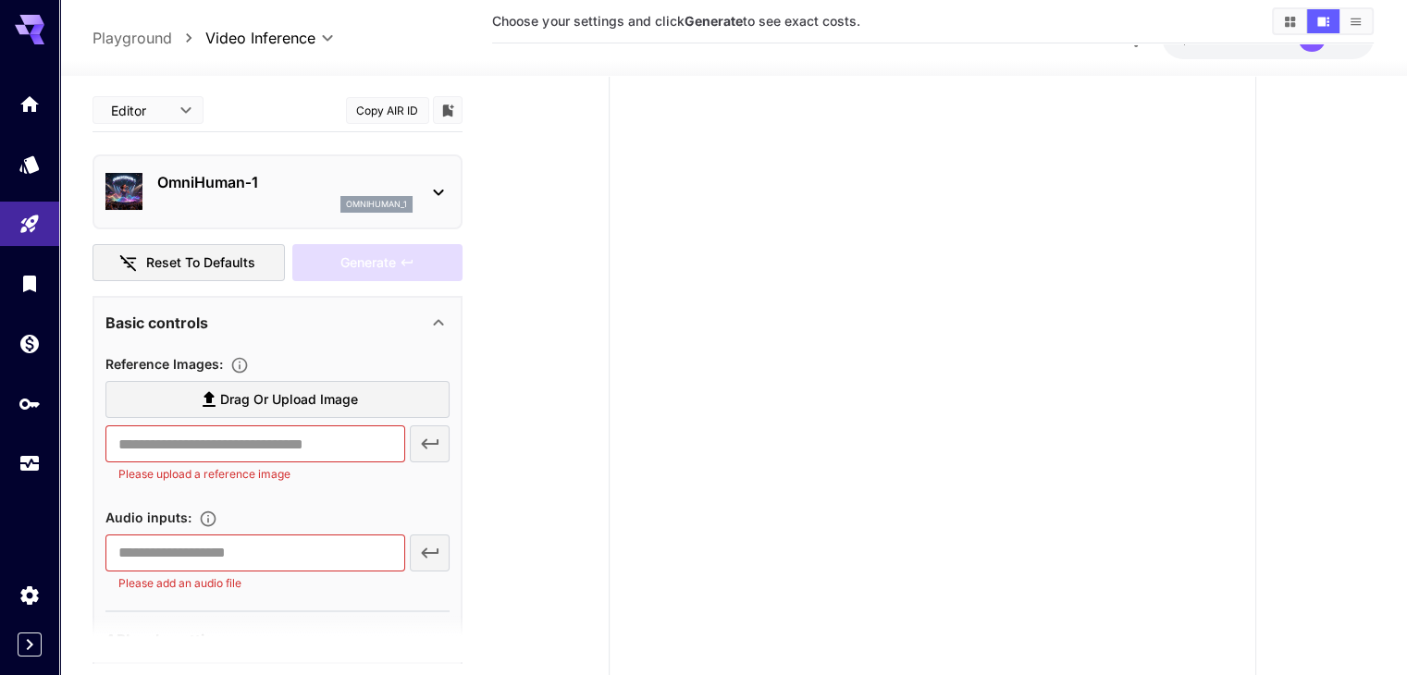
scroll to position [185, 0]
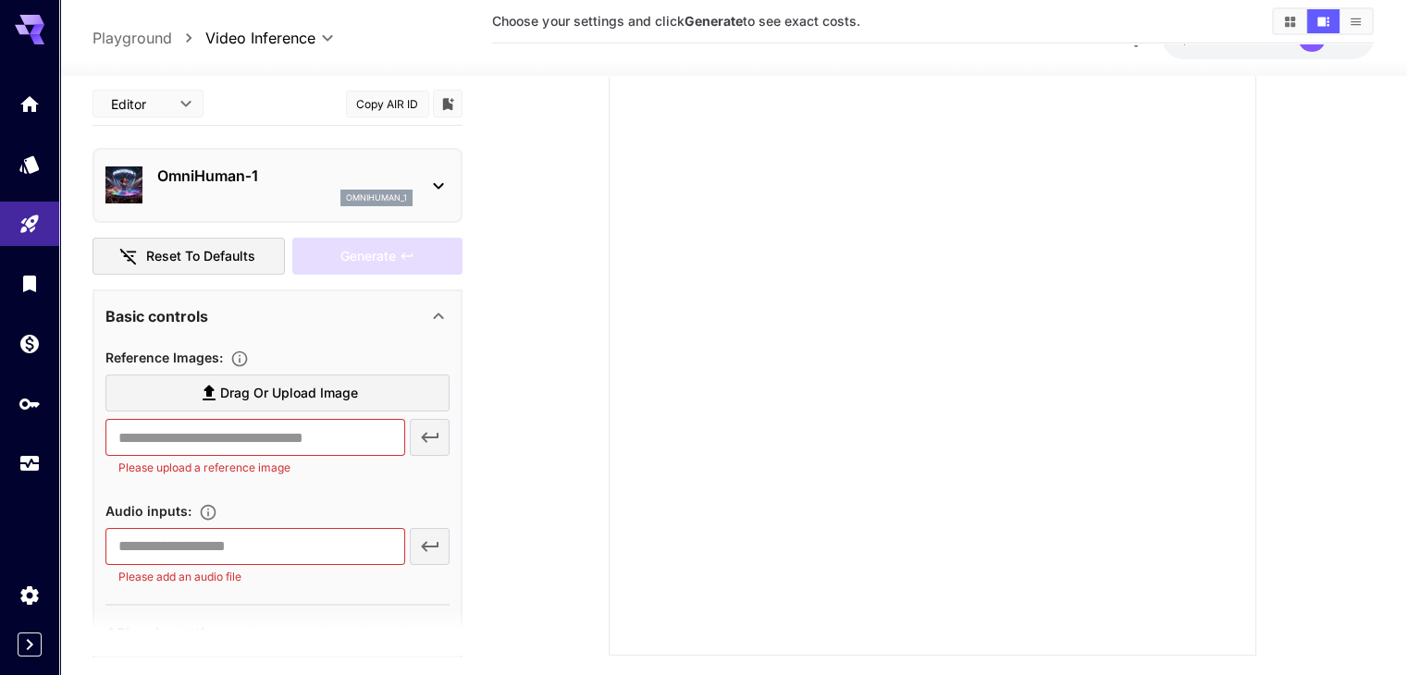
click at [540, 361] on section at bounding box center [933, 310] width 845 height 692
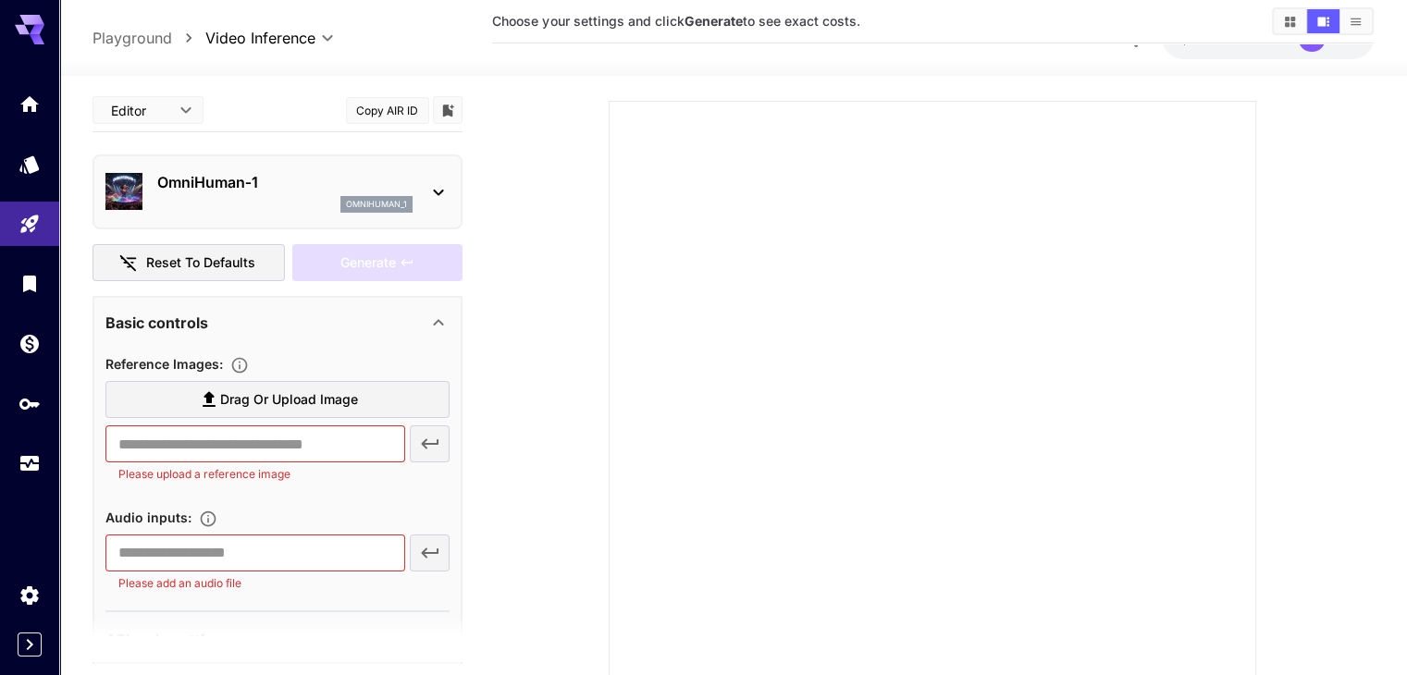
scroll to position [0, 0]
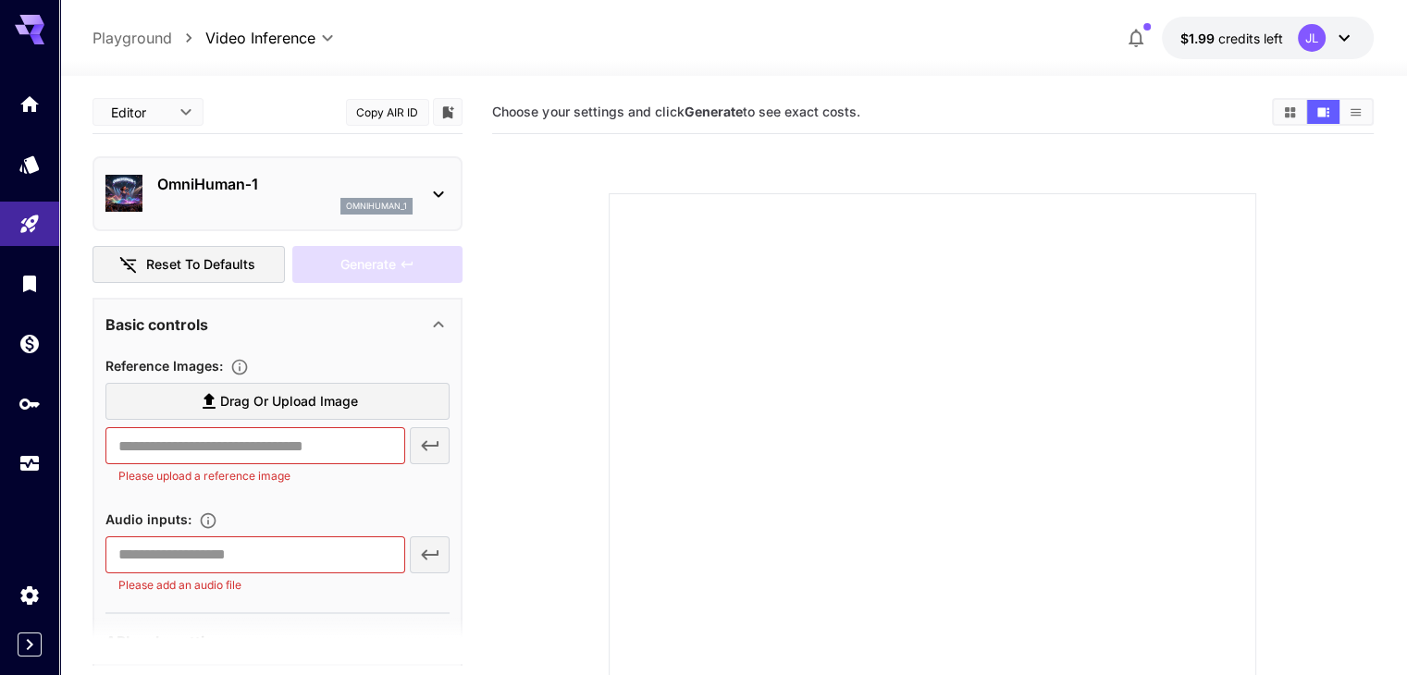
click at [278, 413] on label "Drag or upload image" at bounding box center [277, 402] width 344 height 38
click at [0, 0] on input "Drag or upload image" at bounding box center [0, 0] width 0 height 0
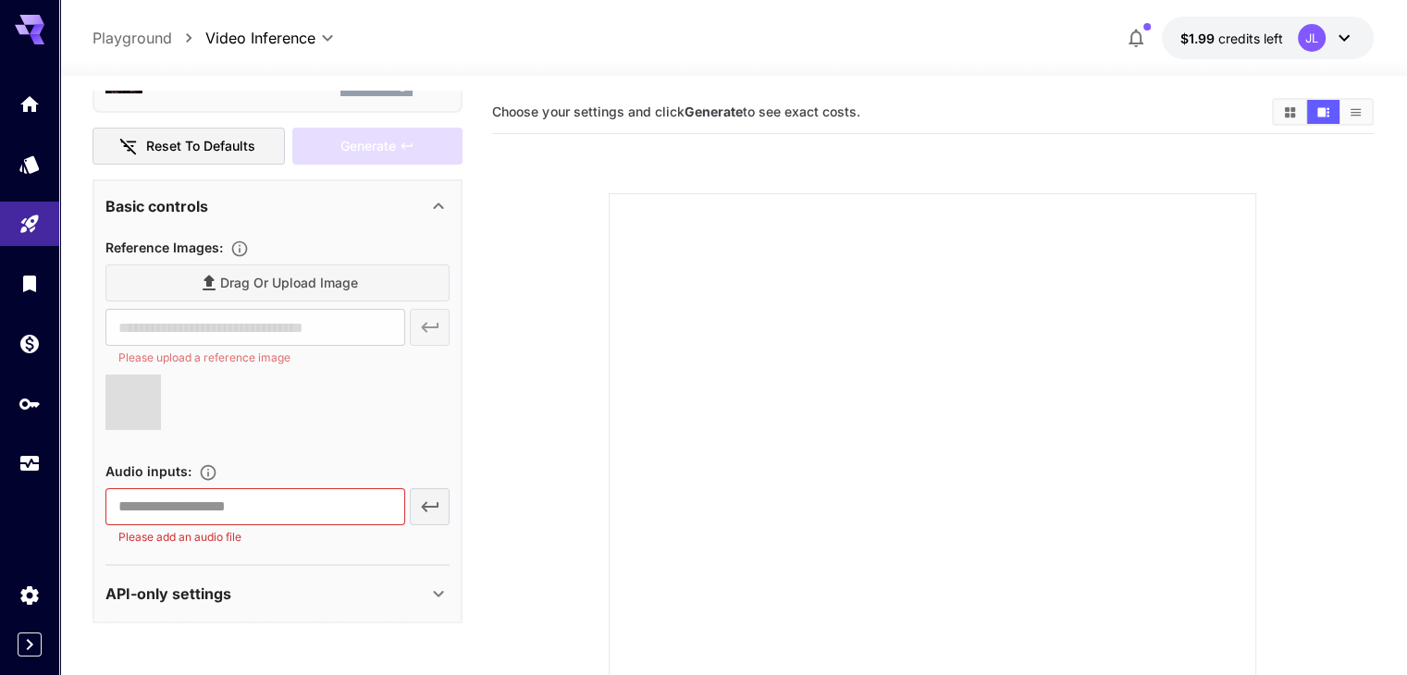
scroll to position [121, 0]
type input "**********"
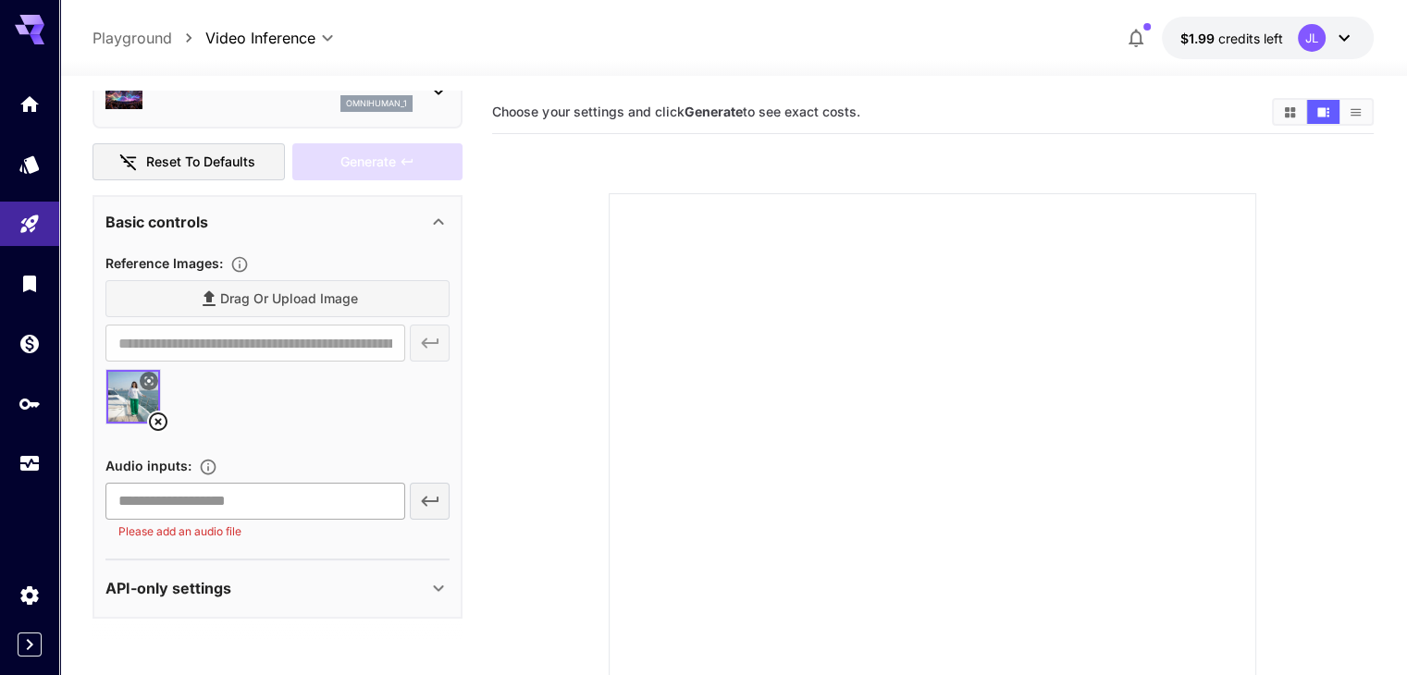
scroll to position [100, 0]
click at [307, 504] on input "text" at bounding box center [254, 504] width 299 height 37
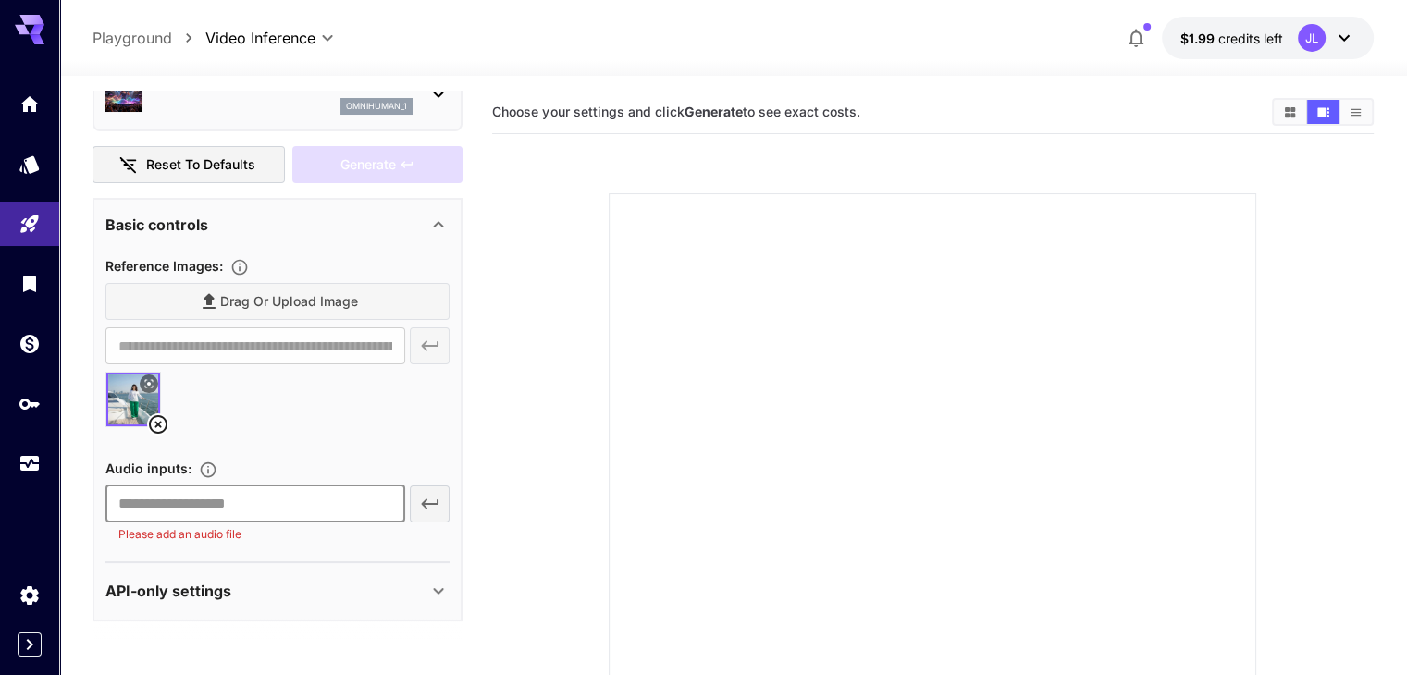
click at [326, 505] on input "text" at bounding box center [254, 504] width 299 height 37
click at [384, 494] on input "text" at bounding box center [254, 504] width 299 height 37
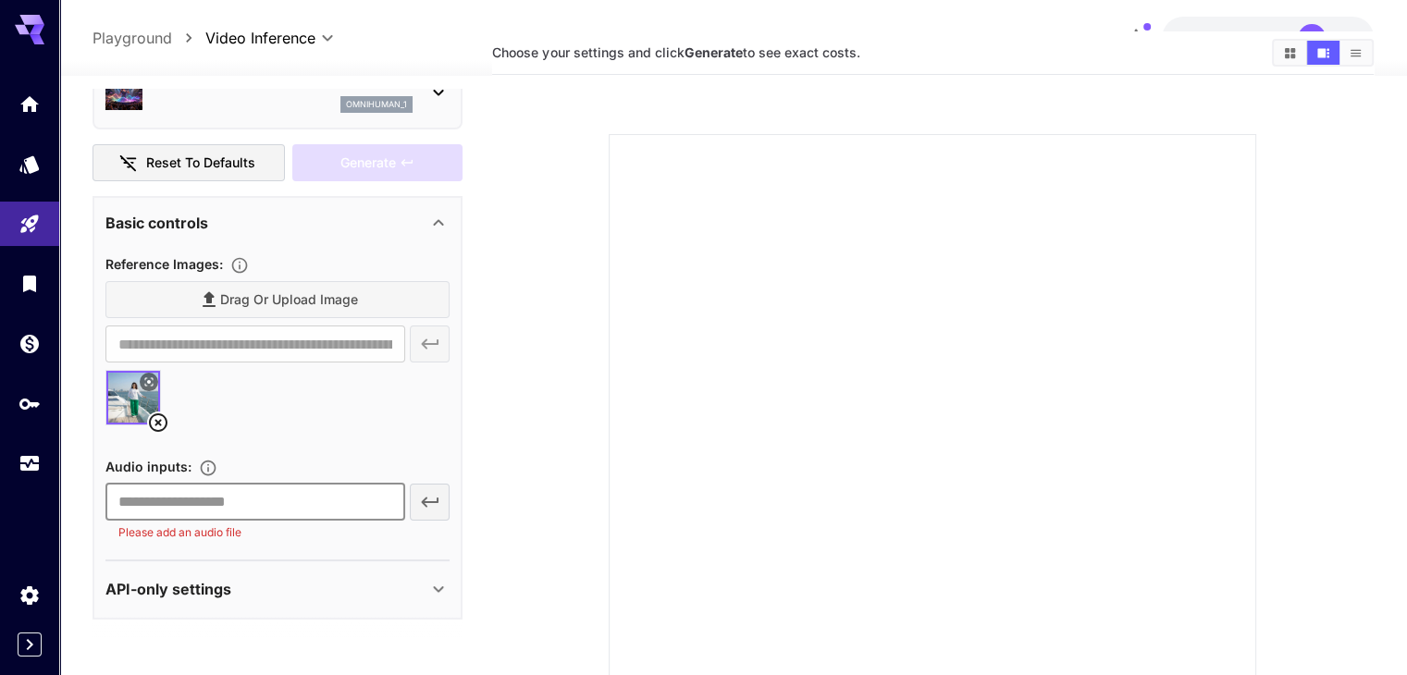
scroll to position [93, 0]
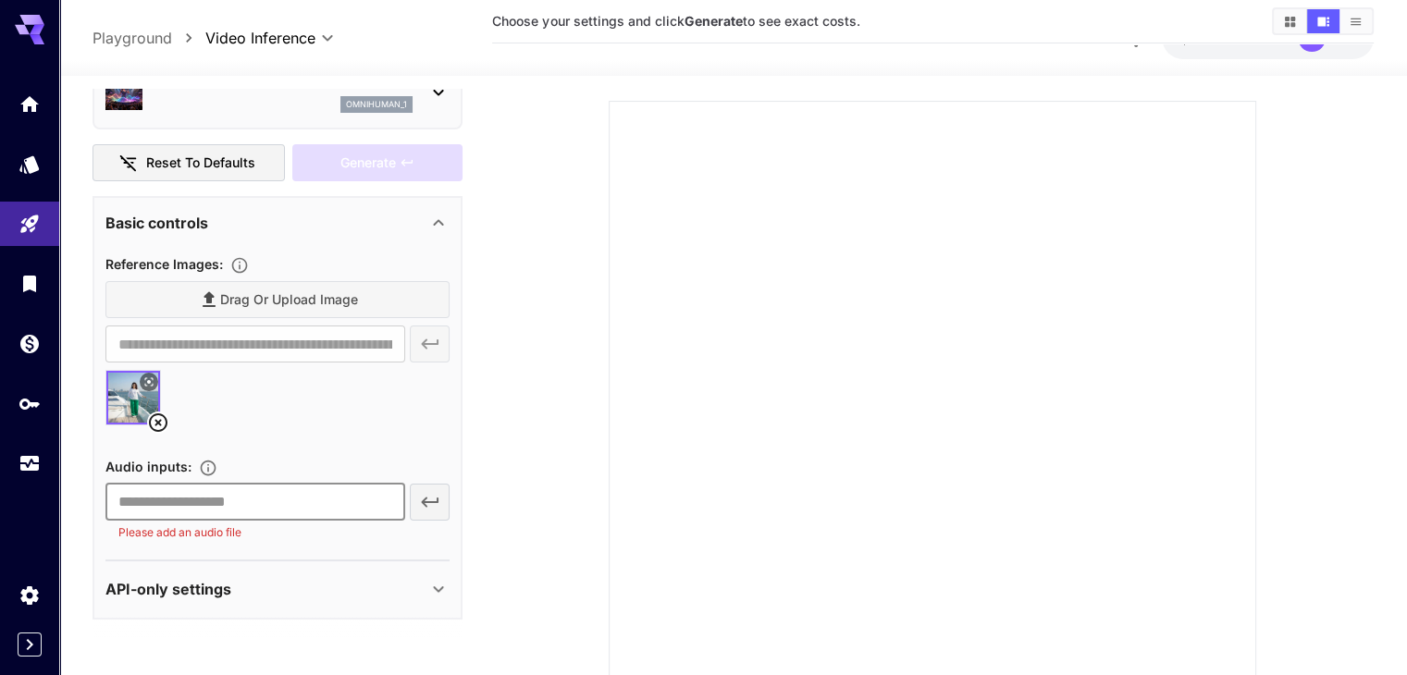
click at [311, 590] on div "API-only settings" at bounding box center [266, 589] width 322 height 22
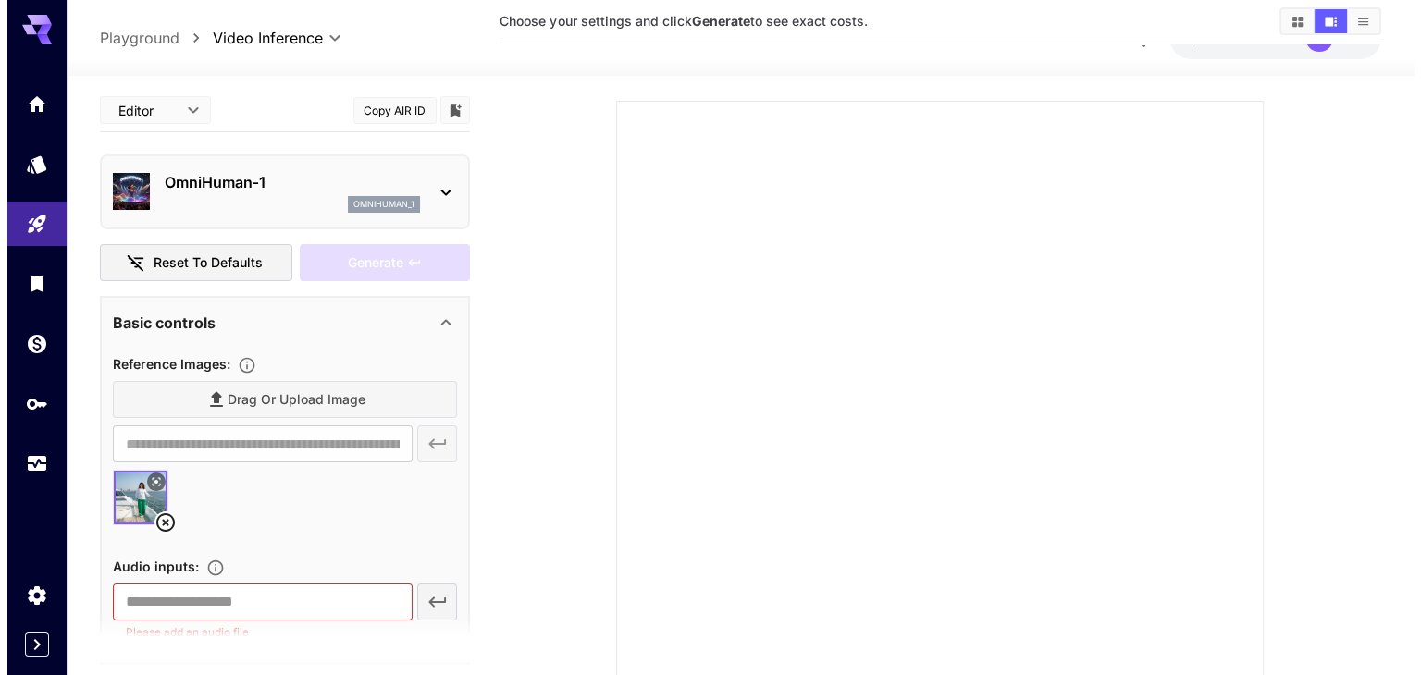
scroll to position [0, 0]
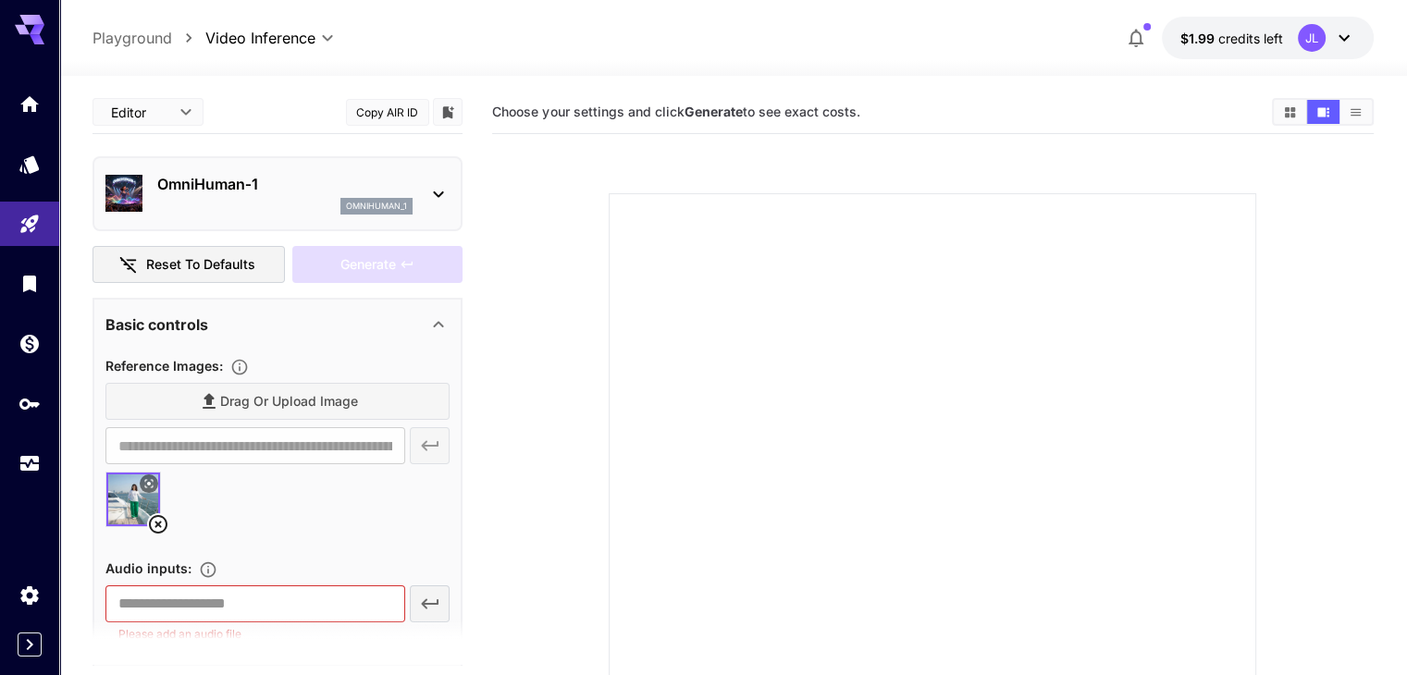
click at [441, 179] on div "OmniHuman‑1 omnihuman_1" at bounding box center [277, 194] width 344 height 56
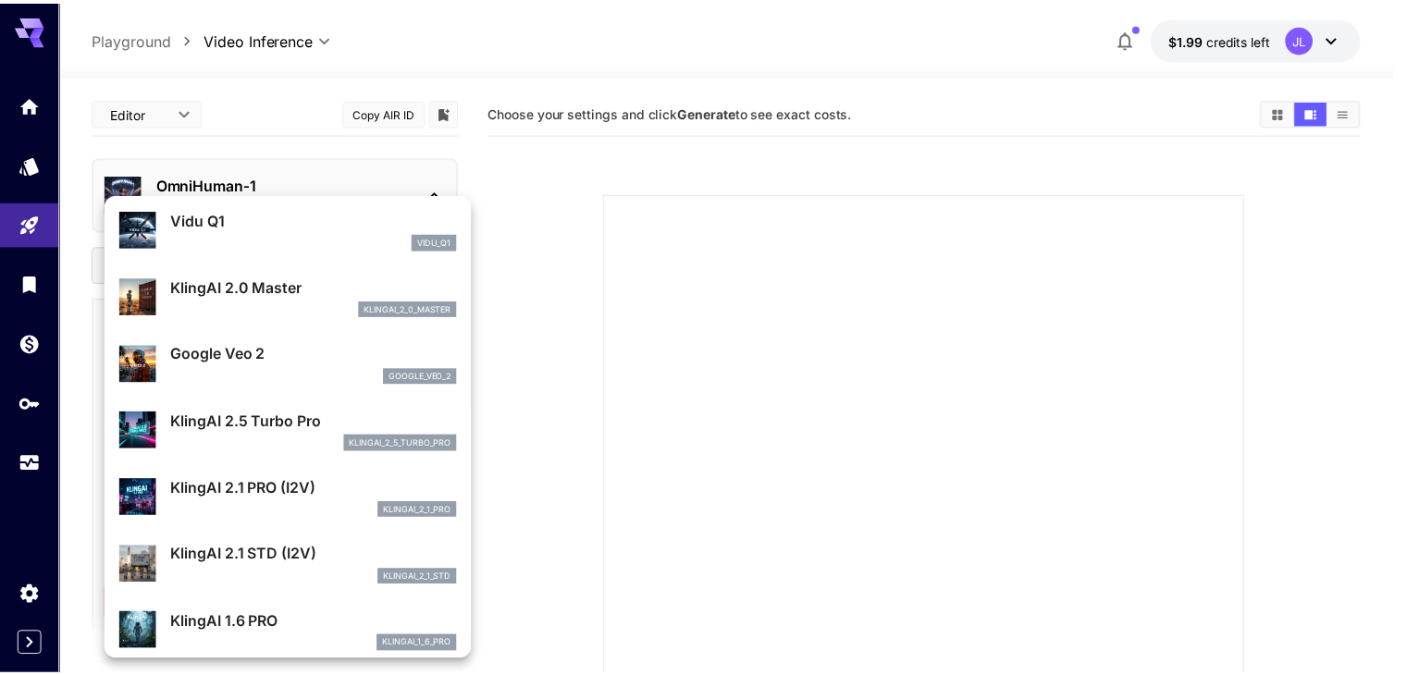
scroll to position [742, 0]
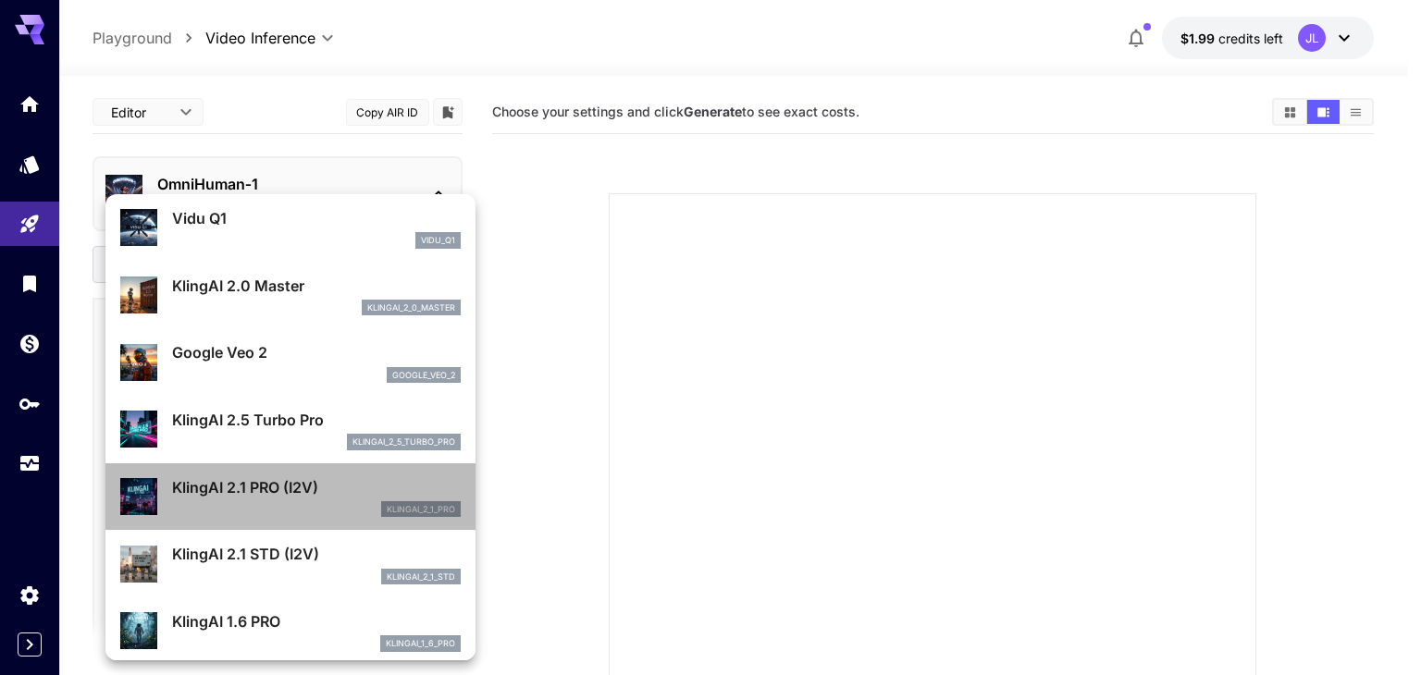
click at [322, 491] on p "KlingAI 2.1 PRO (I2V)" at bounding box center [316, 487] width 289 height 22
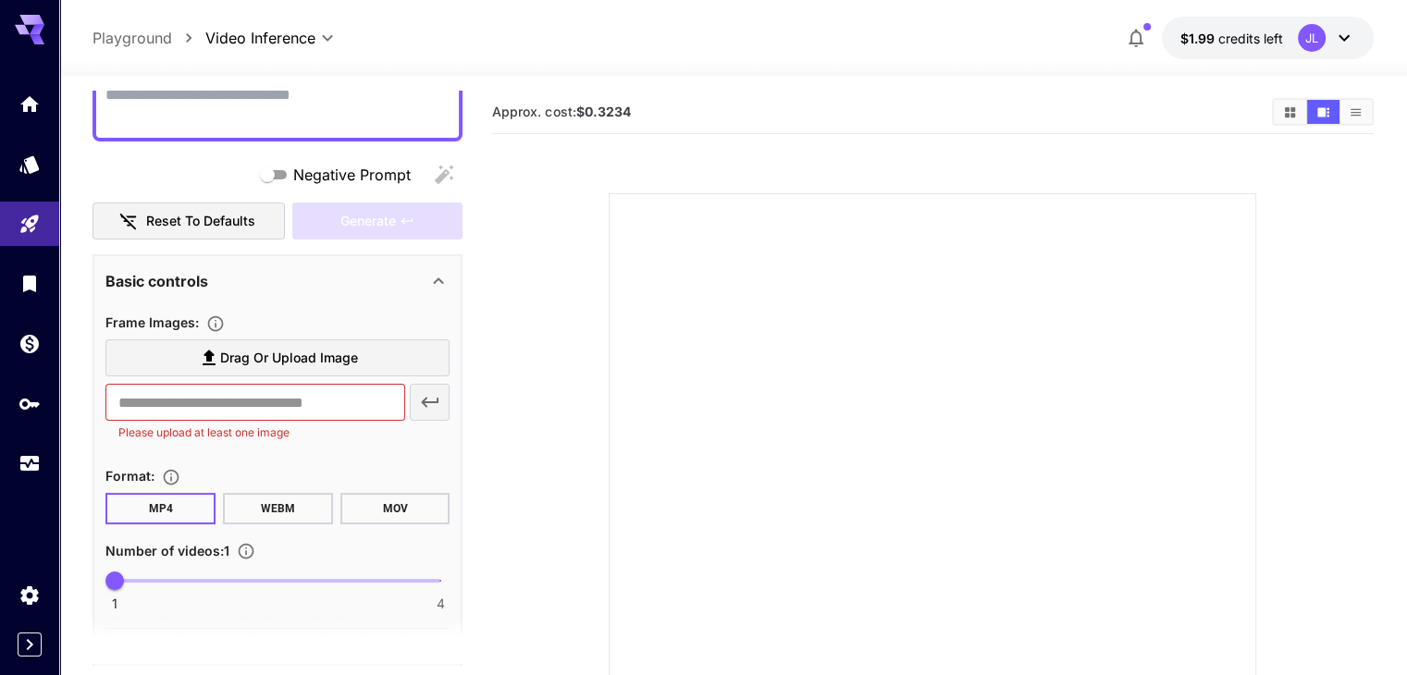
scroll to position [185, 0]
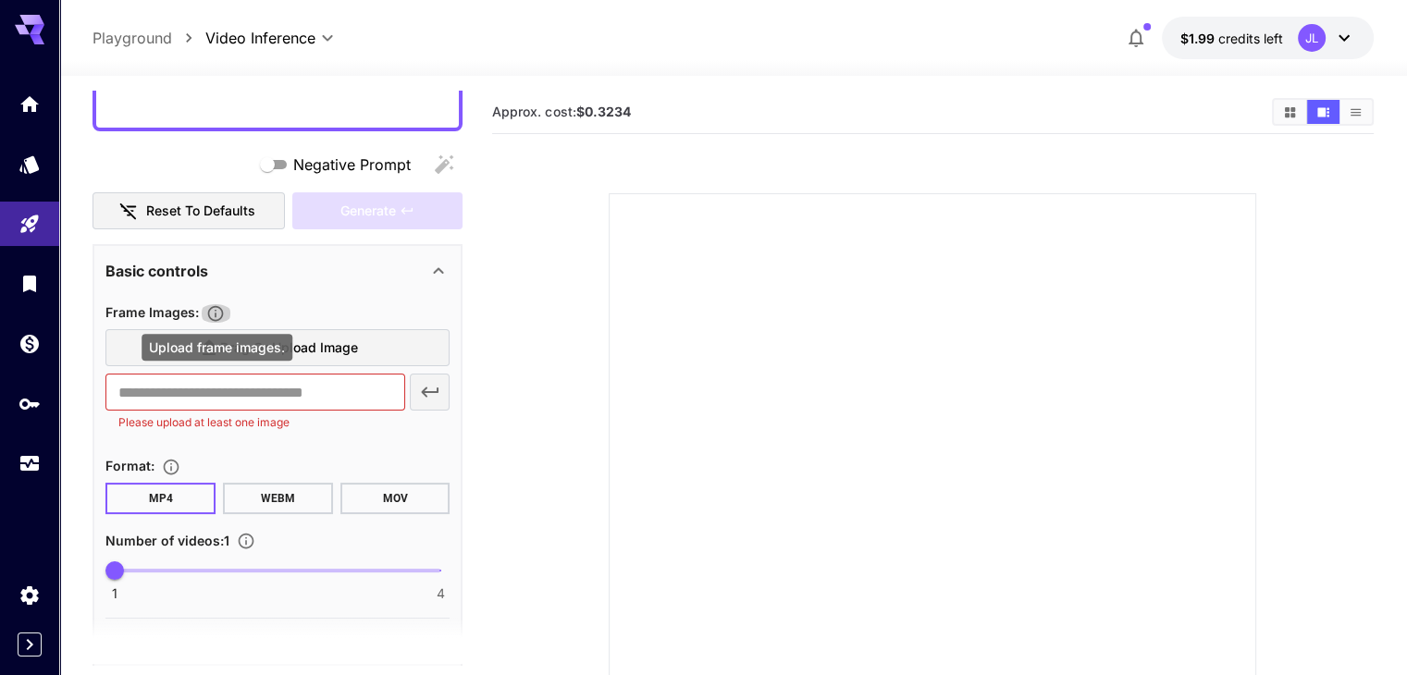
click at [215, 308] on icon "Upload frame images." at bounding box center [215, 313] width 19 height 19
click at [221, 311] on icon "Upload frame images." at bounding box center [215, 313] width 19 height 19
click at [357, 347] on span "Drag or upload image" at bounding box center [289, 348] width 138 height 23
click at [0, 0] on input "Drag or upload image" at bounding box center [0, 0] width 0 height 0
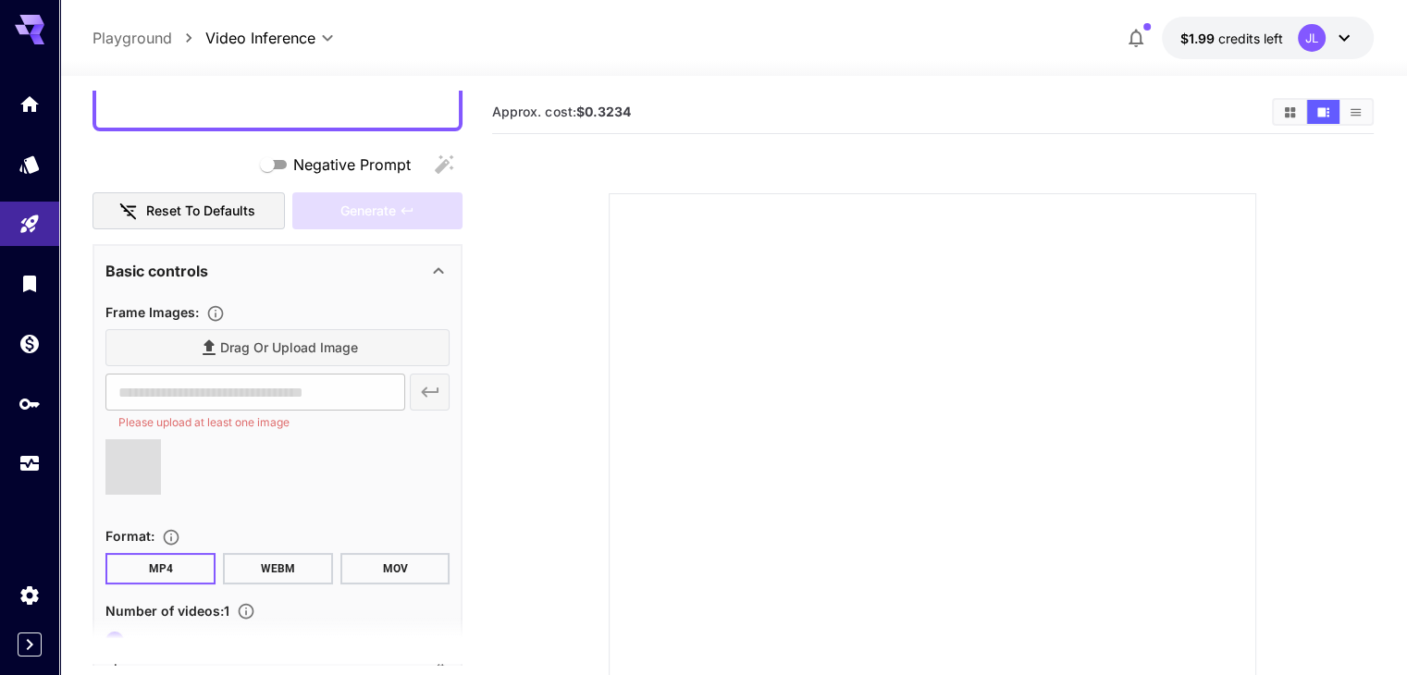
type input "**********"
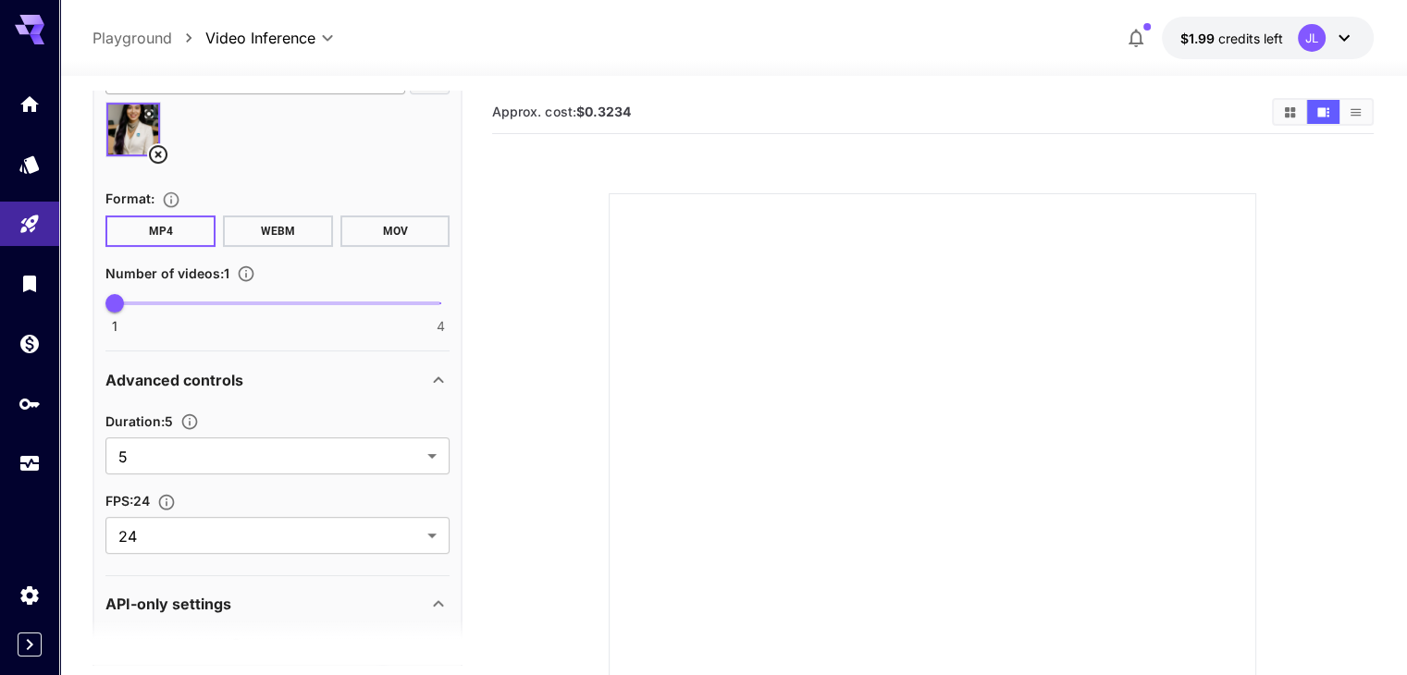
scroll to position [555, 0]
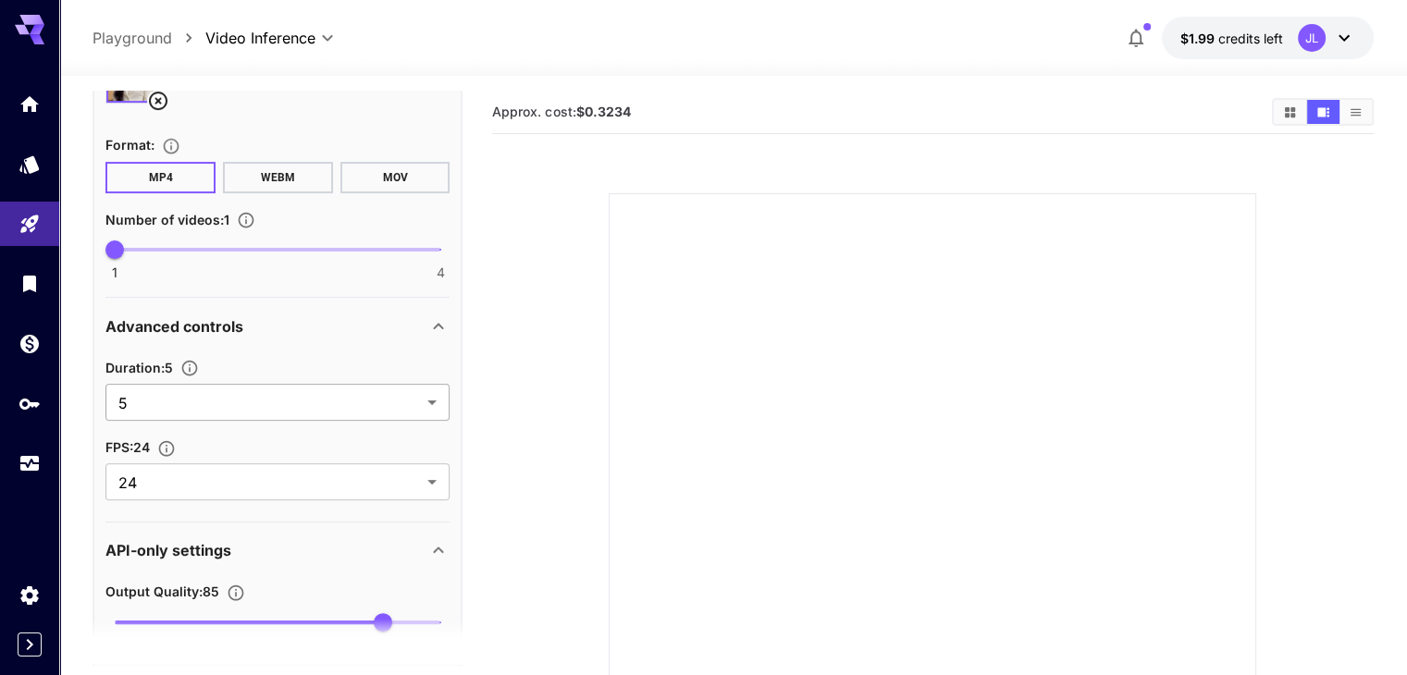
click at [329, 407] on body "**********" at bounding box center [703, 448] width 1407 height 896
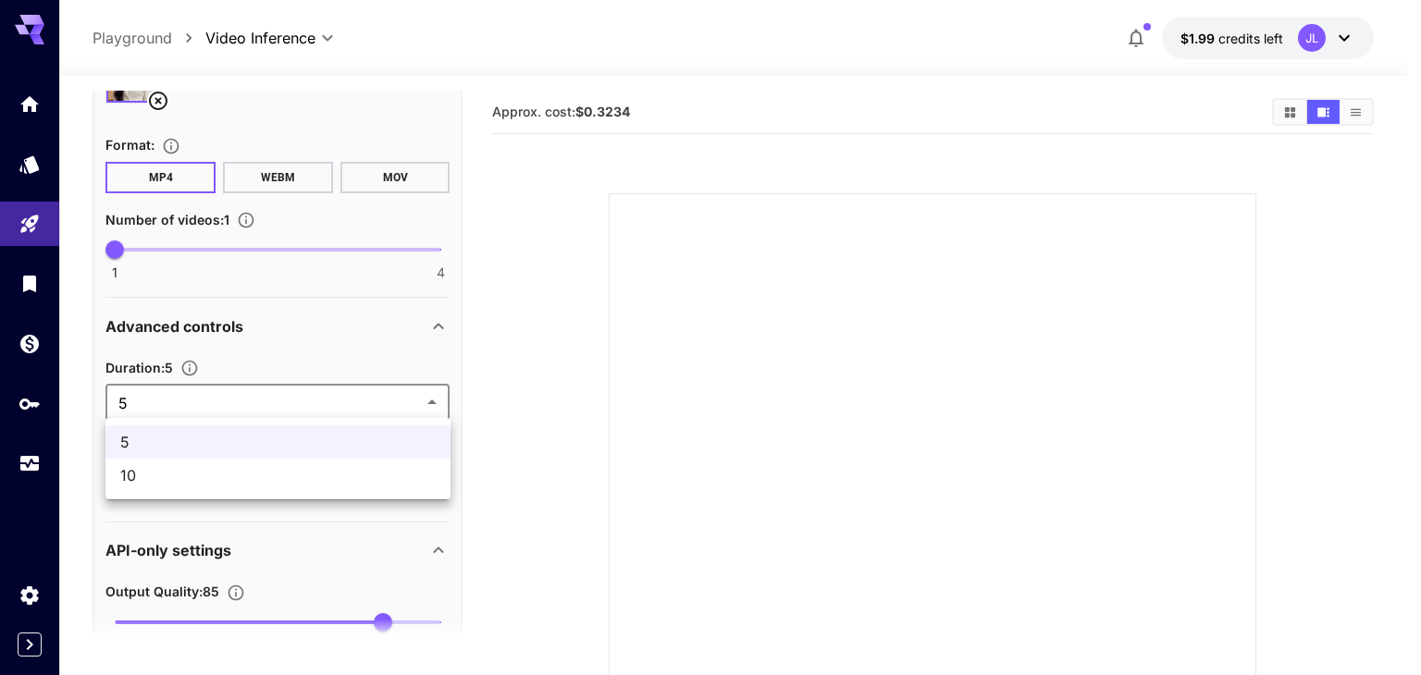
click at [287, 470] on span "10" at bounding box center [277, 475] width 315 height 22
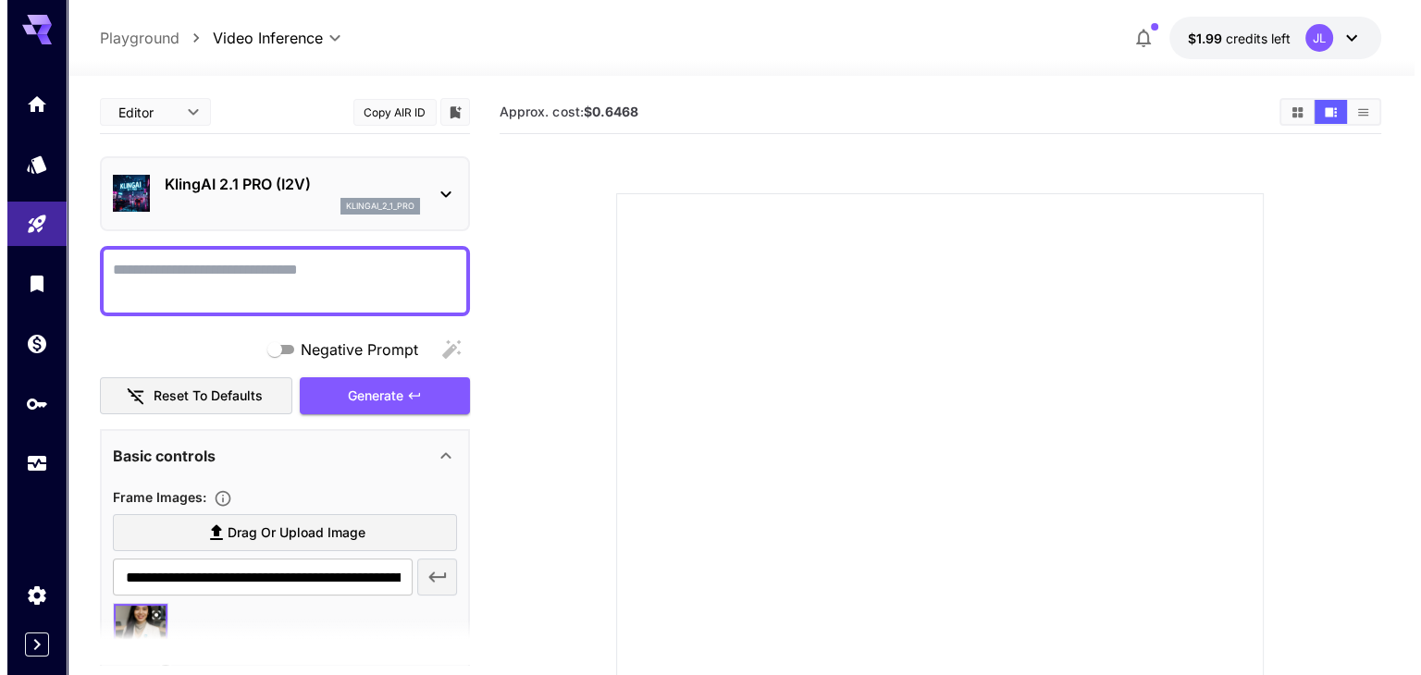
scroll to position [0, 0]
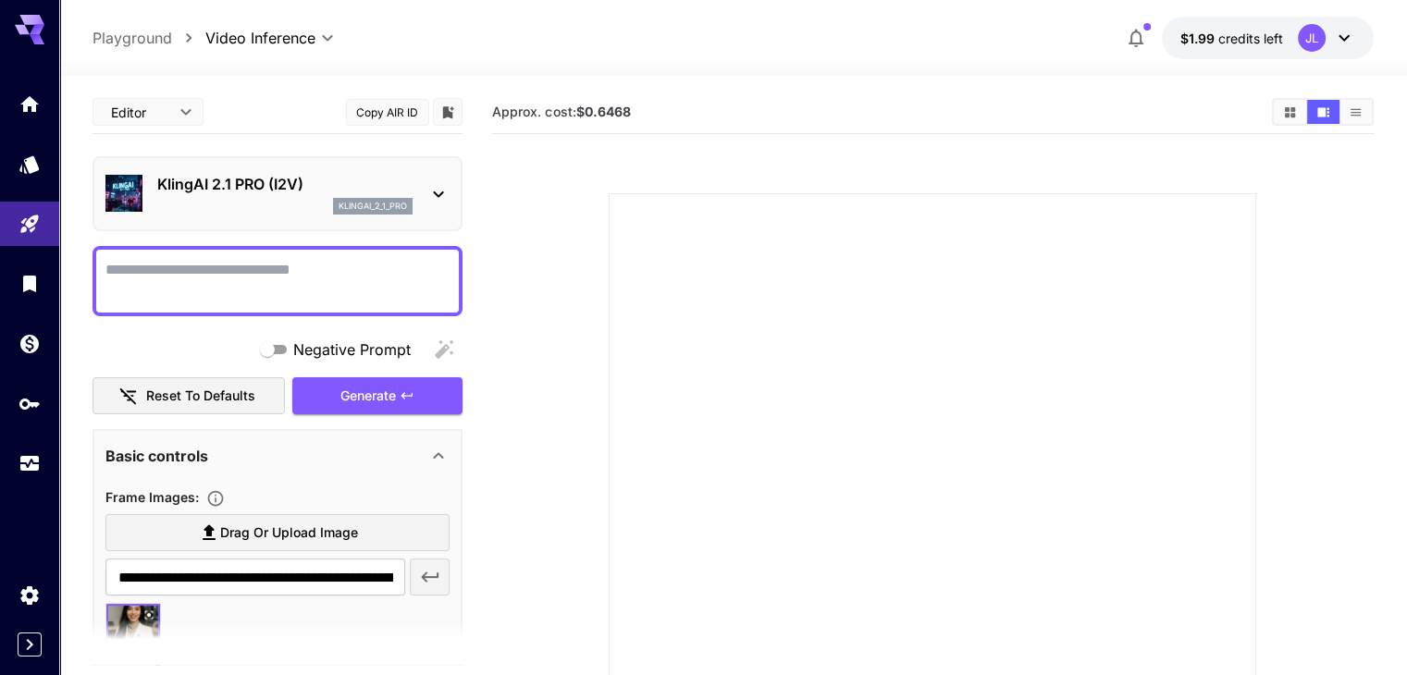
click at [259, 49] on div "**********" at bounding box center [733, 38] width 1280 height 43
click at [266, 39] on body "**********" at bounding box center [710, 448] width 1421 height 896
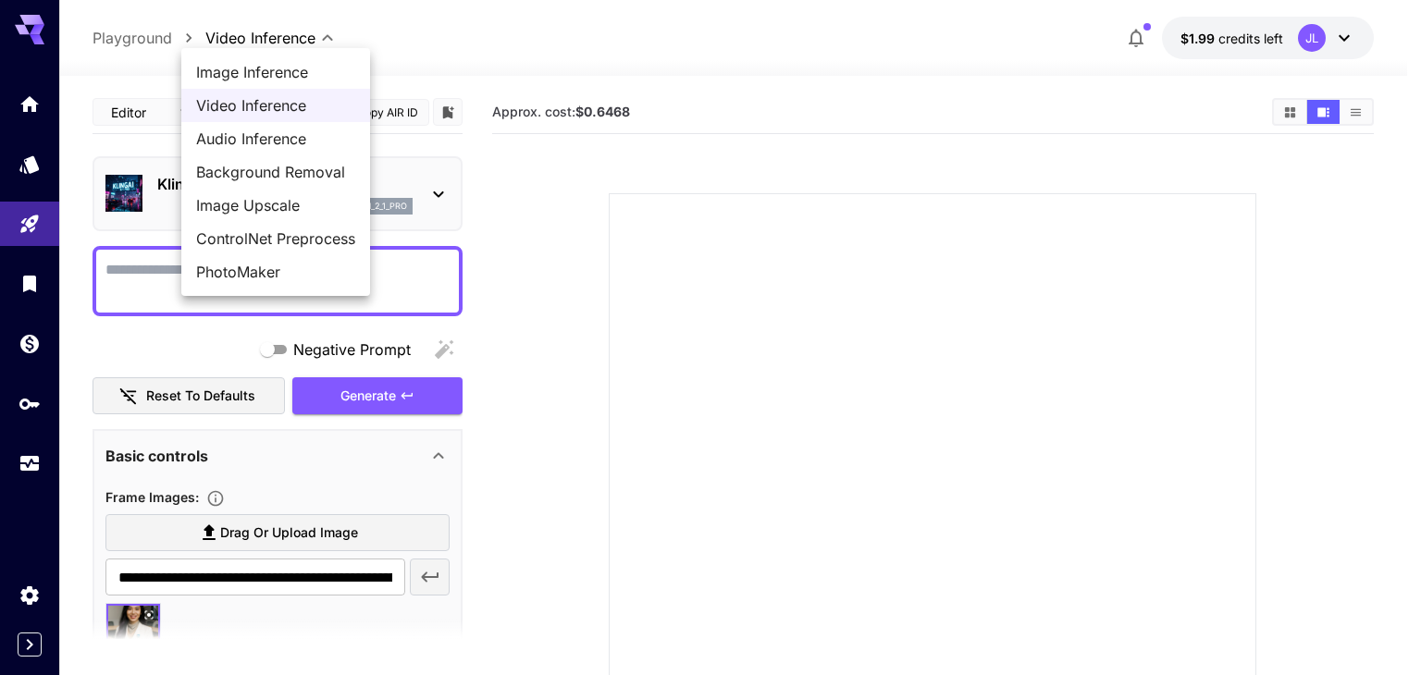
click at [248, 107] on span "Video Inference" at bounding box center [275, 105] width 159 height 22
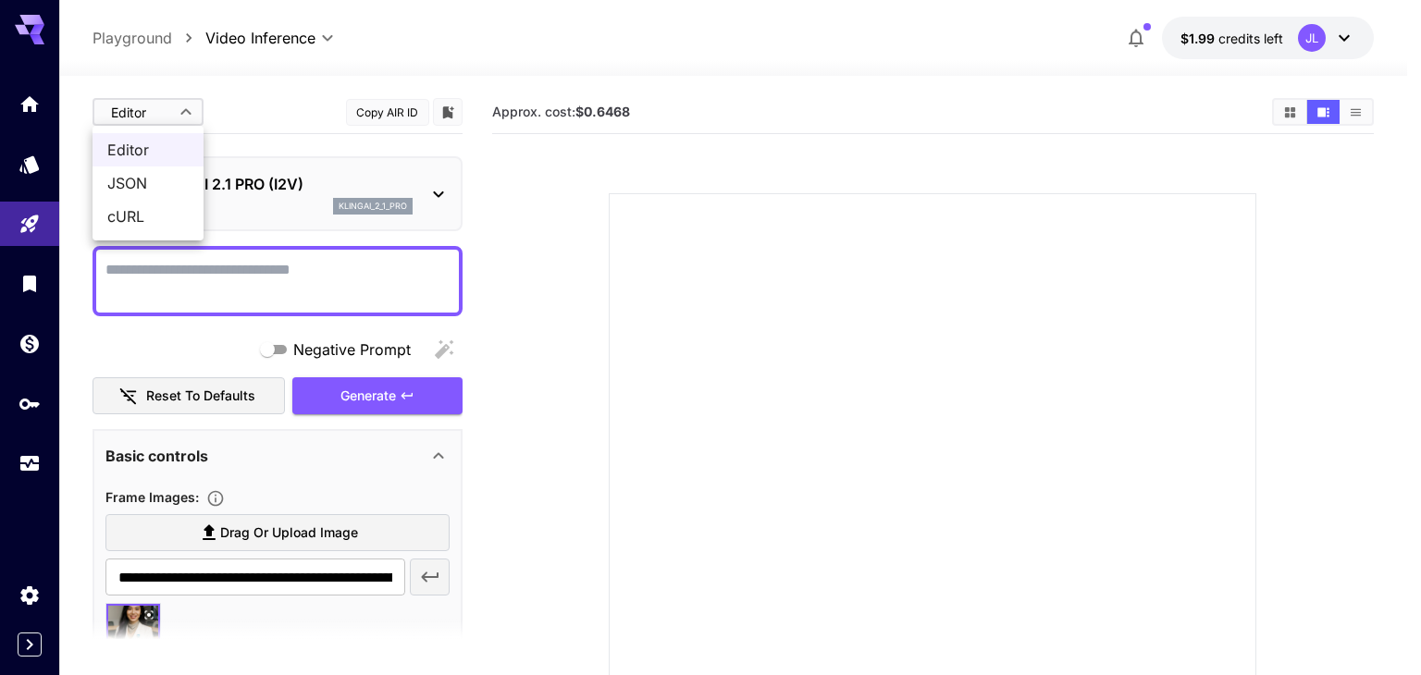
click at [195, 111] on body "**********" at bounding box center [710, 448] width 1421 height 896
click at [195, 111] on div at bounding box center [710, 337] width 1421 height 675
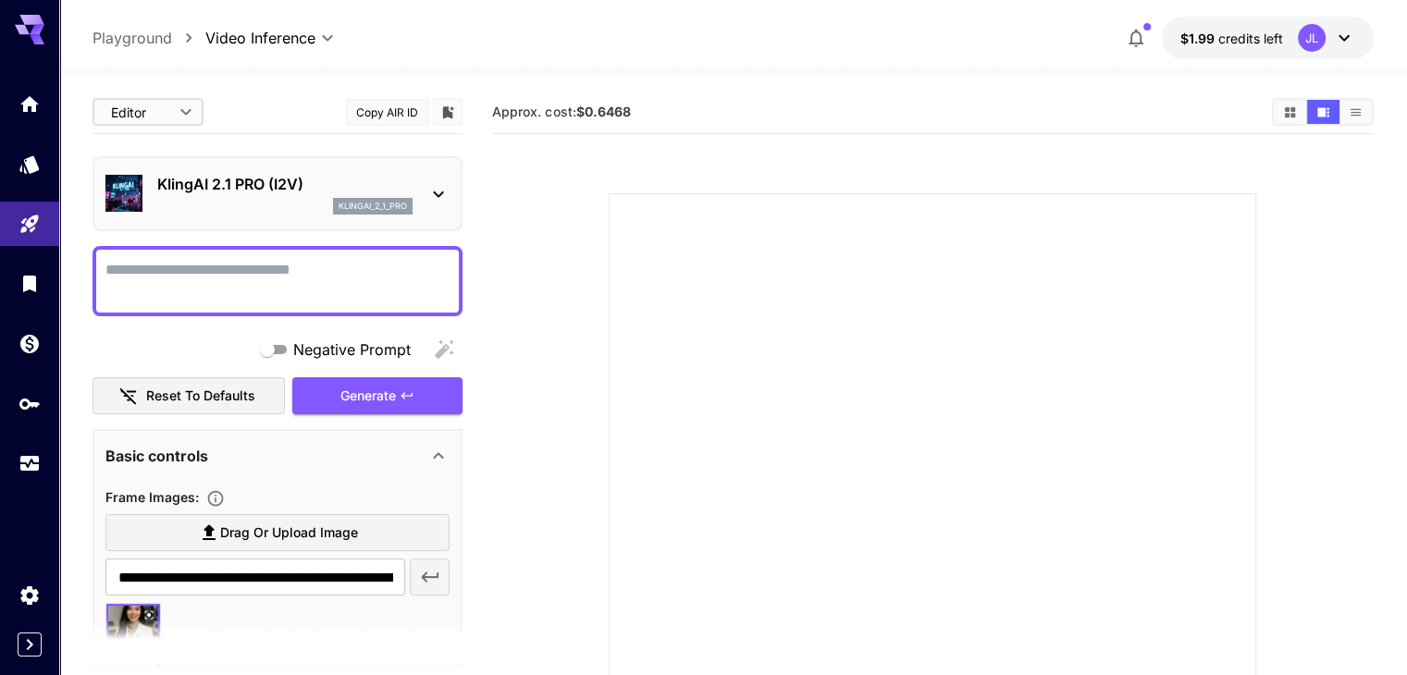
click at [392, 179] on p "KlingAI 2.1 PRO (I2V)" at bounding box center [284, 184] width 255 height 22
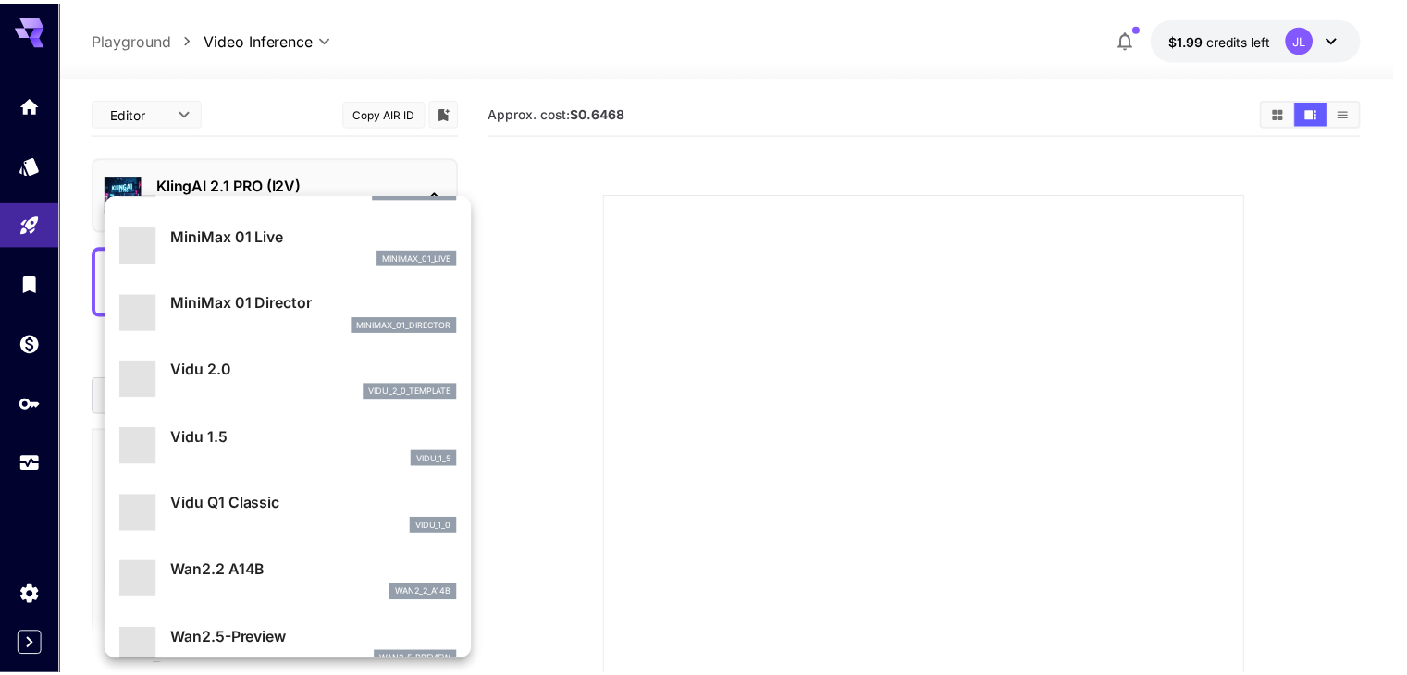
scroll to position [1699, 0]
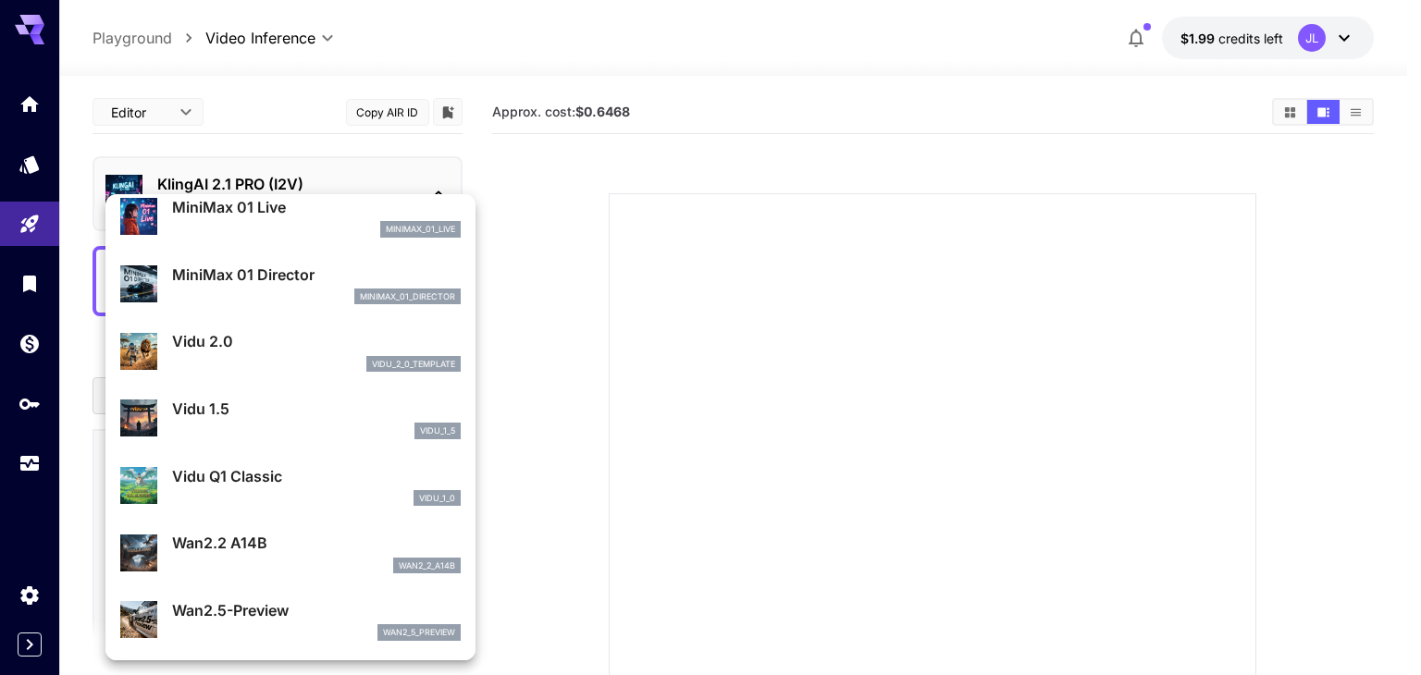
click at [300, 556] on div "Wan2.2 A14B wan2_2_a14b" at bounding box center [316, 553] width 289 height 42
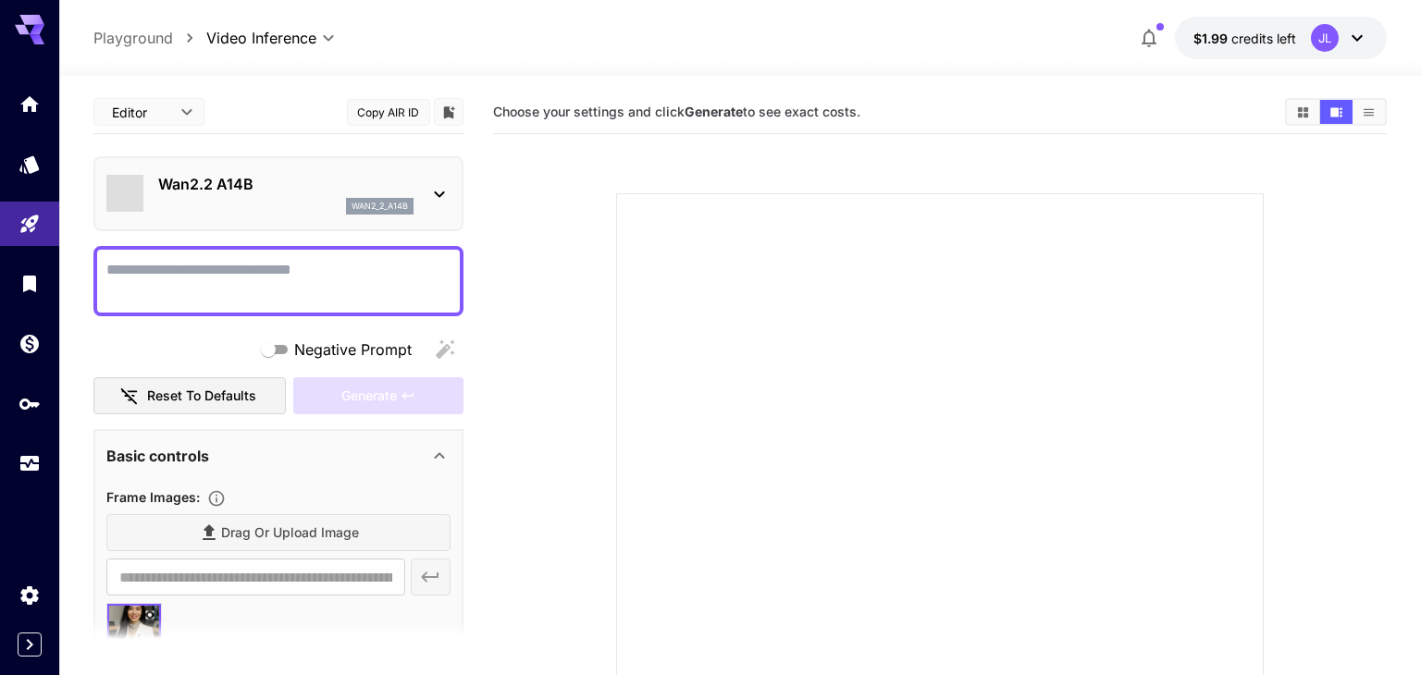
type input "*"
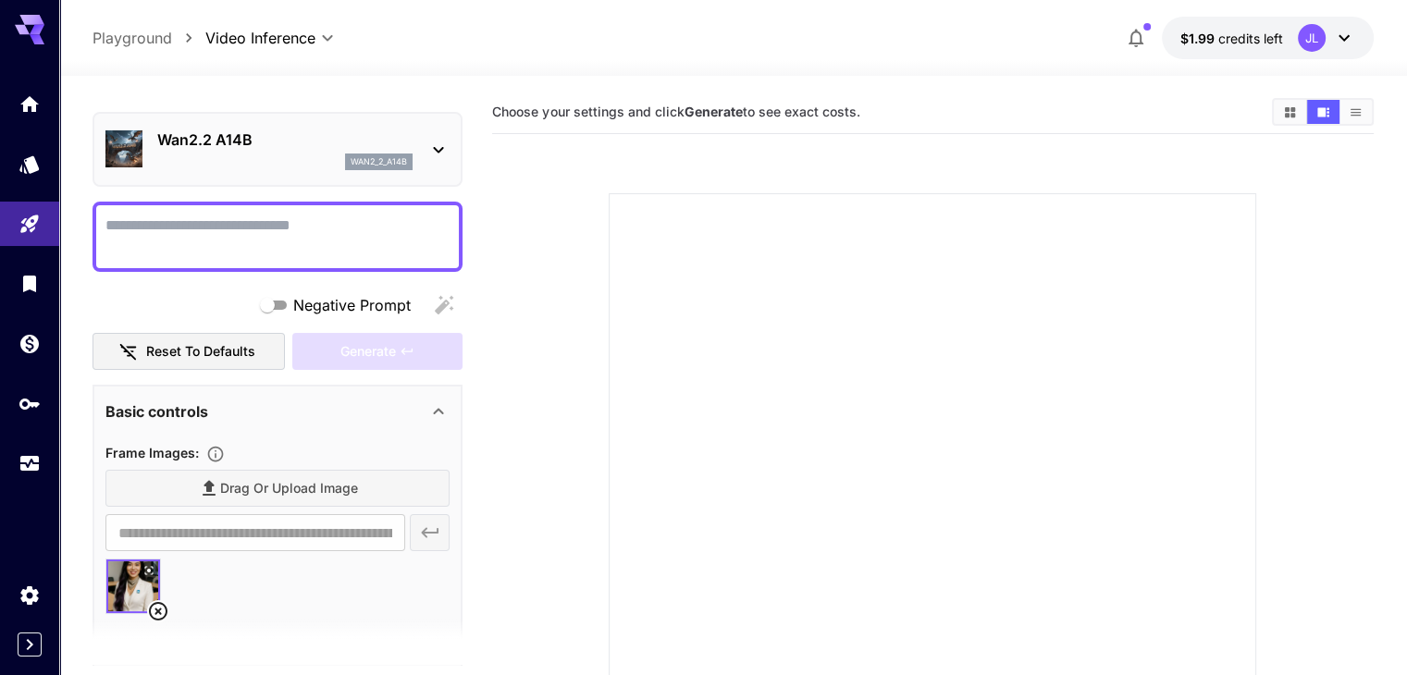
scroll to position [0, 0]
